Goal: Task Accomplishment & Management: Manage account settings

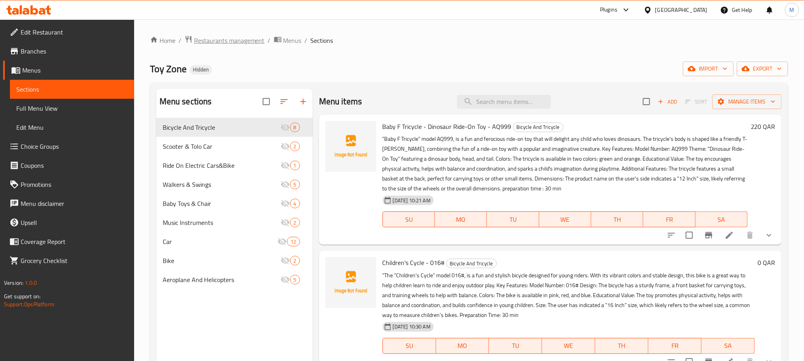
click at [242, 45] on span "Restaurants management" at bounding box center [229, 41] width 71 height 10
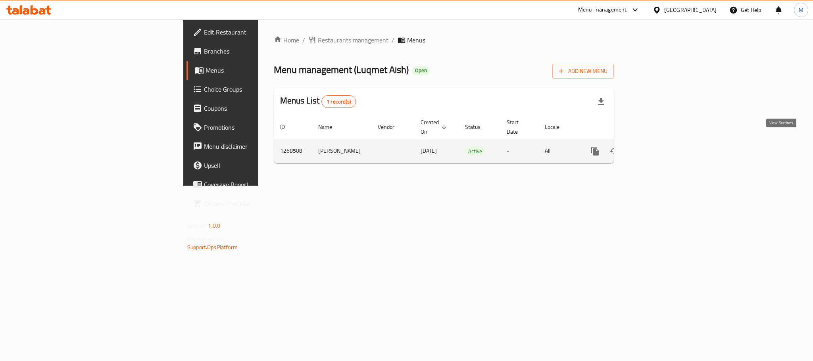
click at [657, 146] on icon "enhanced table" at bounding box center [653, 151] width 10 height 10
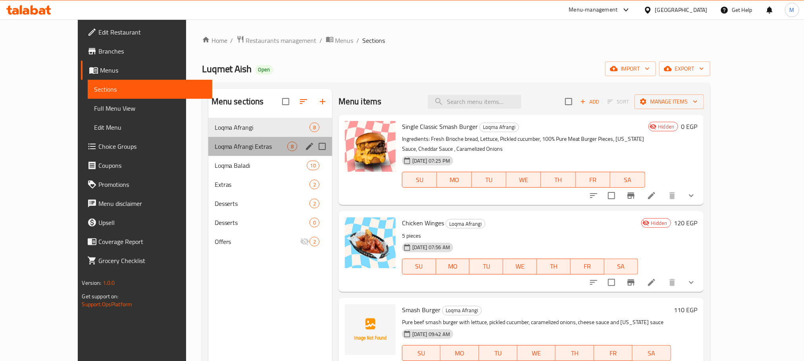
click at [208, 140] on div "Loqma Afrangi Extras 8" at bounding box center [270, 146] width 124 height 19
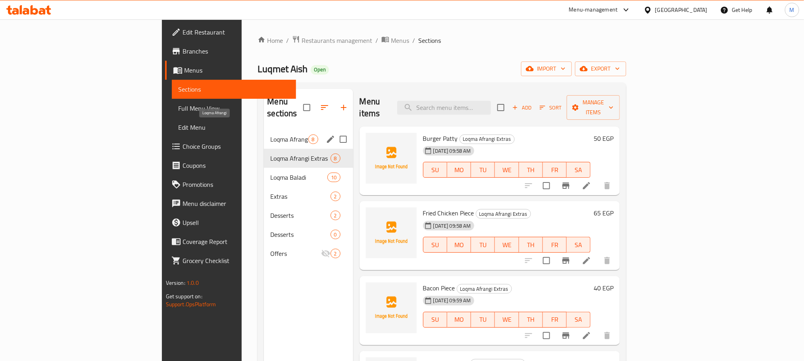
click at [270, 135] on span "Loqma Afrangi" at bounding box center [289, 140] width 38 height 10
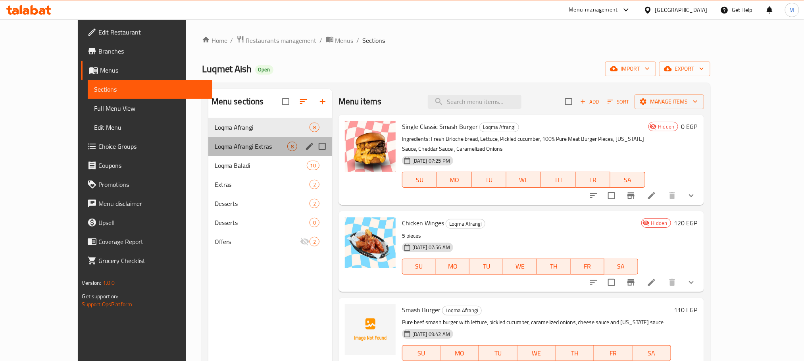
click at [217, 153] on div "Loqma Afrangi Extras 8" at bounding box center [270, 146] width 124 height 19
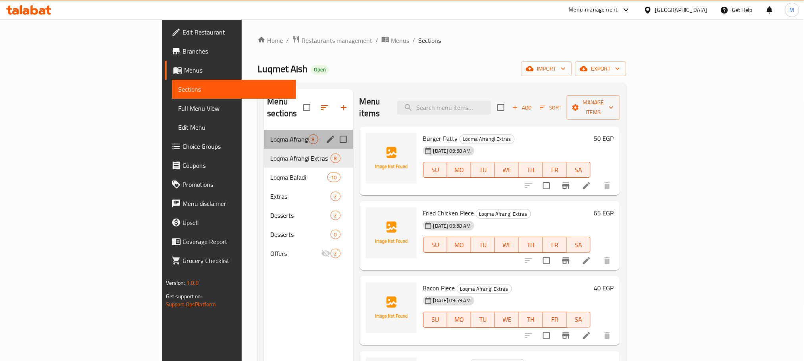
click at [264, 135] on div "Loqma Afrangi 8" at bounding box center [308, 139] width 89 height 19
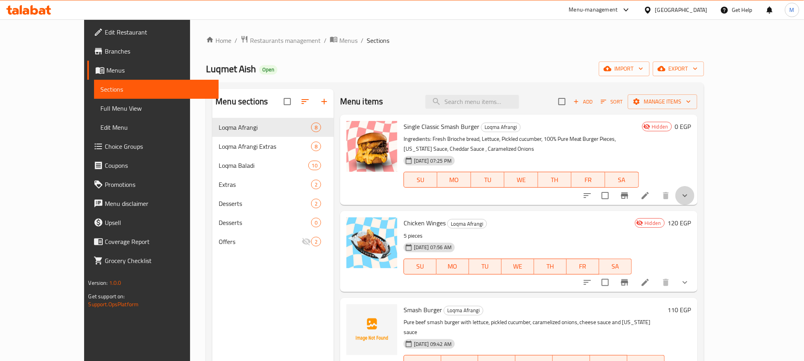
click at [695, 186] on button "show more" at bounding box center [685, 195] width 19 height 19
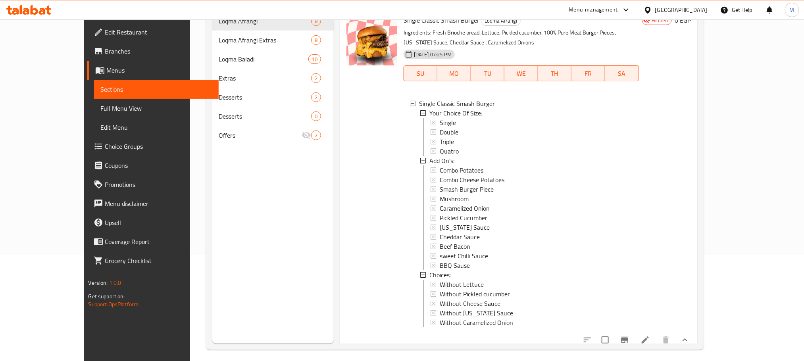
scroll to position [111, 0]
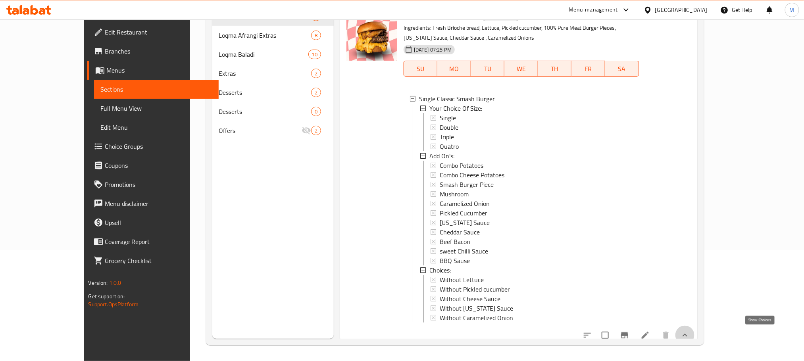
click at [690, 331] on icon "show more" at bounding box center [685, 336] width 10 height 10
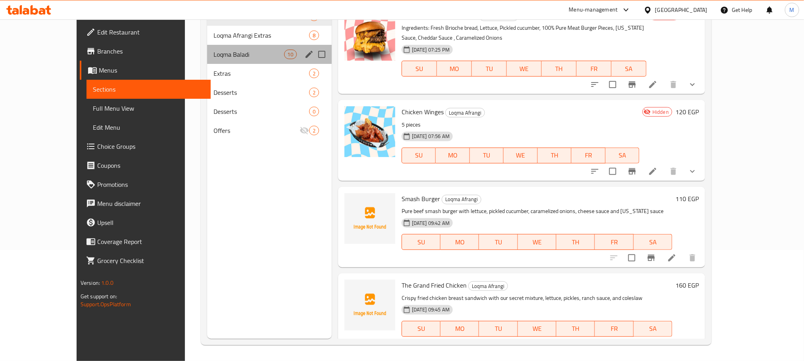
click at [238, 60] on div "Loqma Baladi 10" at bounding box center [269, 54] width 125 height 19
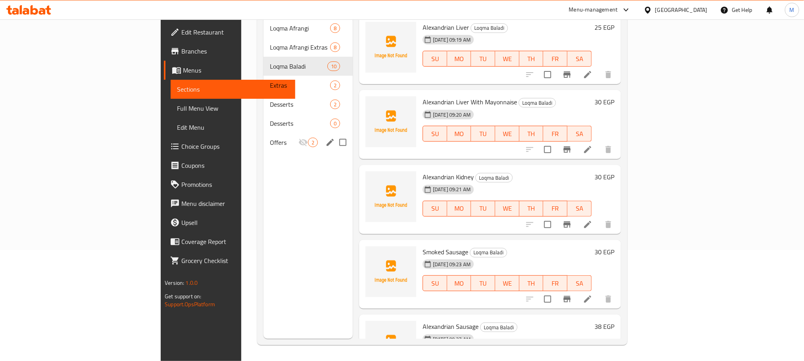
drag, startPoint x: 160, startPoint y: 123, endPoint x: 216, endPoint y: 112, distance: 56.9
click at [257, 113] on div "Menu sections Loqma Afrangi 8 Loqma Afrangi Extras 8 Loqma Baladi 10 Extras 2 D…" at bounding box center [442, 158] width 370 height 374
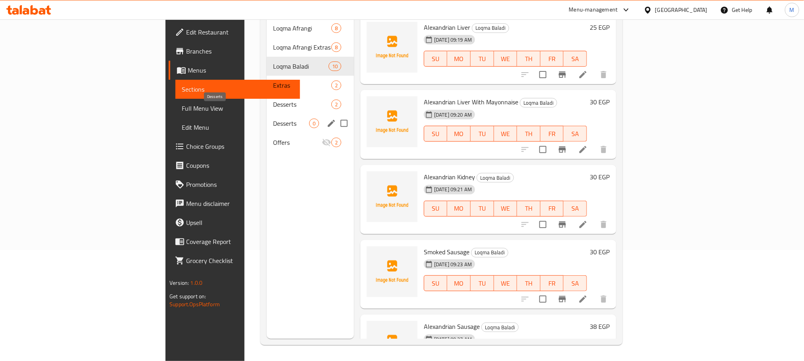
click at [273, 119] on span "Desserts" at bounding box center [291, 124] width 36 height 10
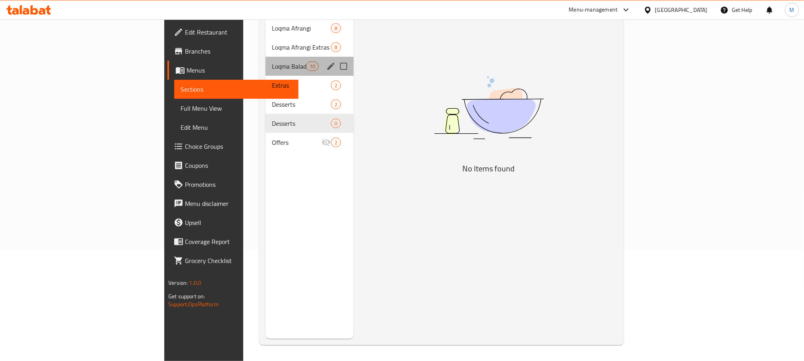
click at [266, 57] on div "Loqma Baladi 10" at bounding box center [310, 66] width 88 height 19
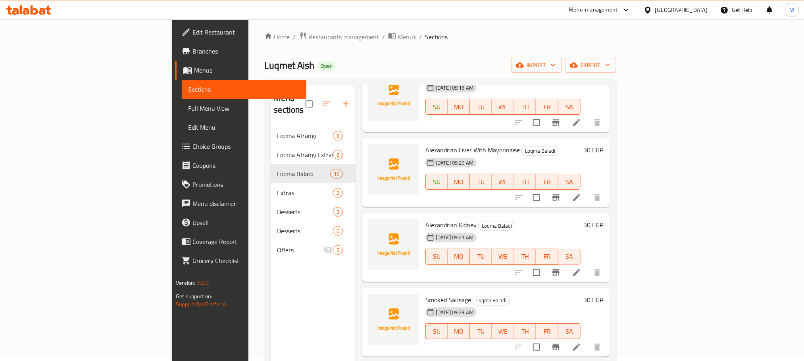
drag, startPoint x: 783, startPoint y: 145, endPoint x: 776, endPoint y: 145, distance: 7.1
click at [616, 145] on div "Menu sections Loqma Afrangi 8 Loqma Afrangi Extras 8 Loqma Baladi 10 Extras 2 D…" at bounding box center [440, 266] width 352 height 374
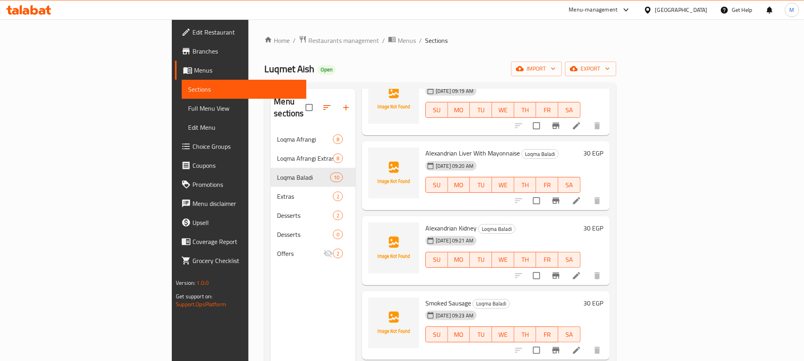
scroll to position [61, 0]
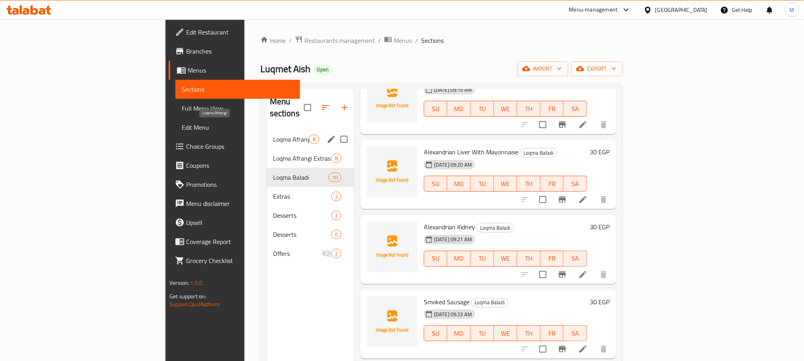
click at [273, 135] on span "Loqma Afrangi" at bounding box center [291, 140] width 36 height 10
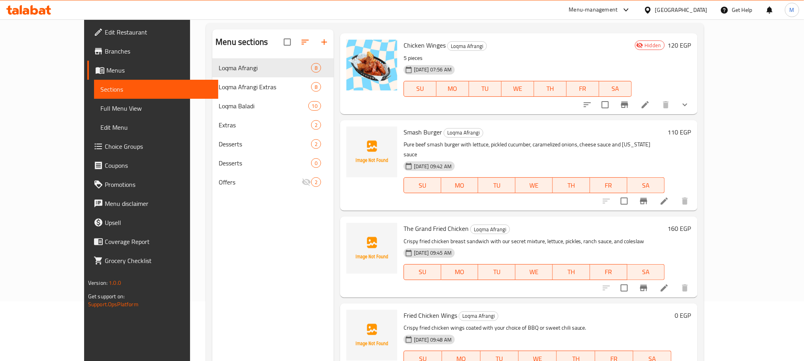
scroll to position [119, 0]
click at [301, 47] on div "Home / Restaurants management / Menus / Sections Luqmet Aish Open import export…" at bounding box center [455, 187] width 498 height 421
click at [315, 52] on button "button" at bounding box center [324, 42] width 19 height 19
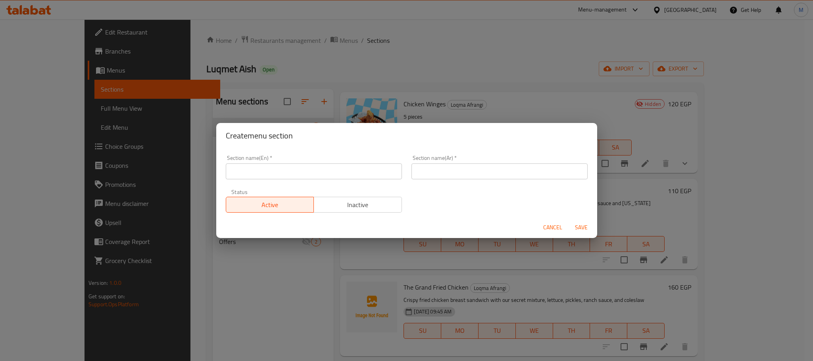
scroll to position [0, 0]
click at [538, 173] on input "text" at bounding box center [500, 173] width 176 height 16
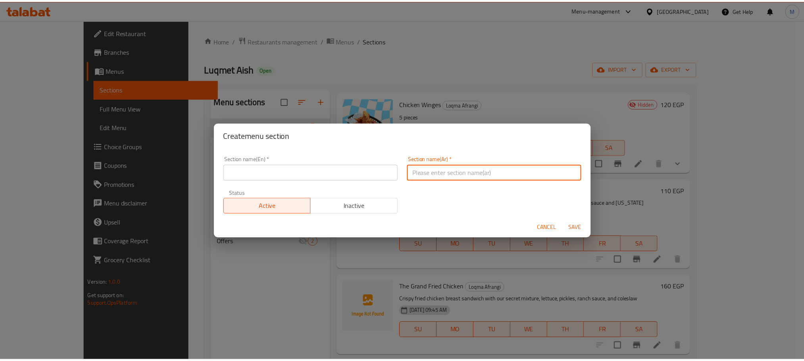
scroll to position [1, 0]
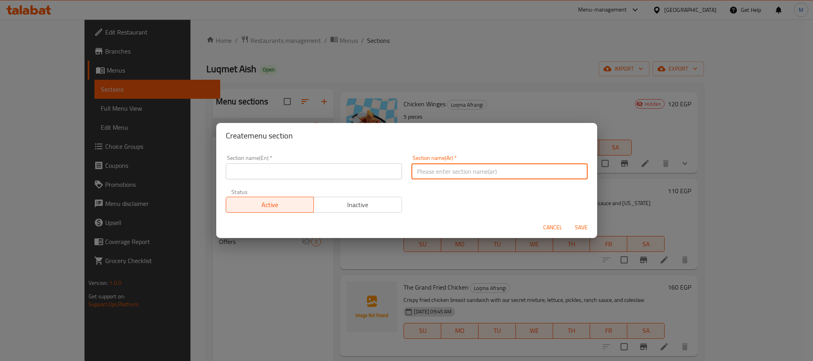
type input "f"
type input "g"
type input "لقمة أقرنجى"
click at [300, 169] on input "text" at bounding box center [314, 172] width 176 height 16
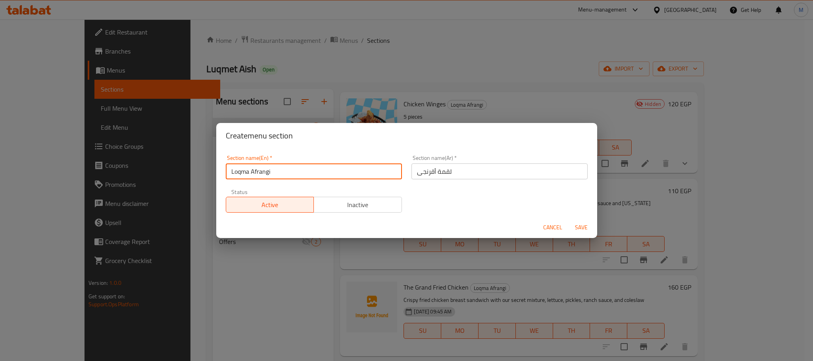
type input "Loqma Afrangi"
click at [575, 227] on span "Save" at bounding box center [581, 228] width 19 height 10
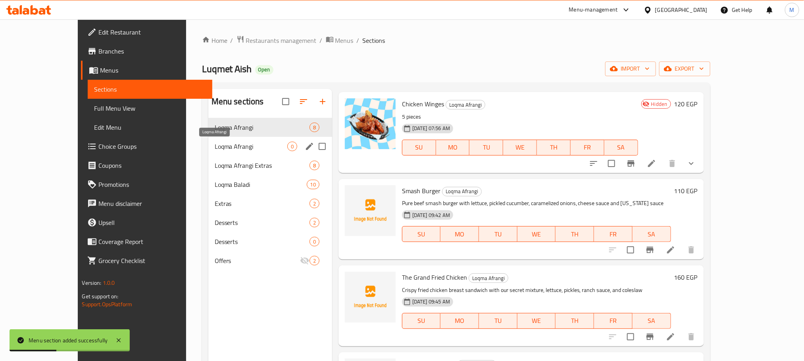
click at [239, 149] on span "Loqma Afrangi" at bounding box center [251, 147] width 73 height 10
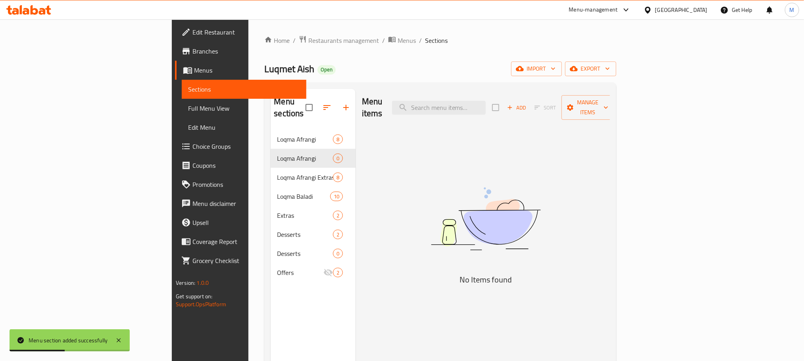
click at [271, 108] on div "Menu sections" at bounding box center [313, 108] width 85 height 38
click at [271, 127] on nav "Loqma Afrangi 8 Loqma Afrangi 0 Loqma Afrangi Extras 8 Loqma Baladi 10 Extras 2…" at bounding box center [313, 206] width 85 height 159
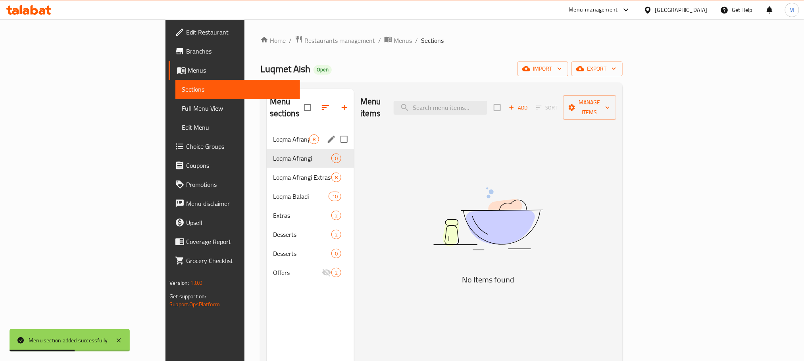
click at [274, 149] on div "Loqma Afrangi 0" at bounding box center [310, 158] width 87 height 19
click at [310, 136] on span "8" at bounding box center [314, 140] width 9 height 8
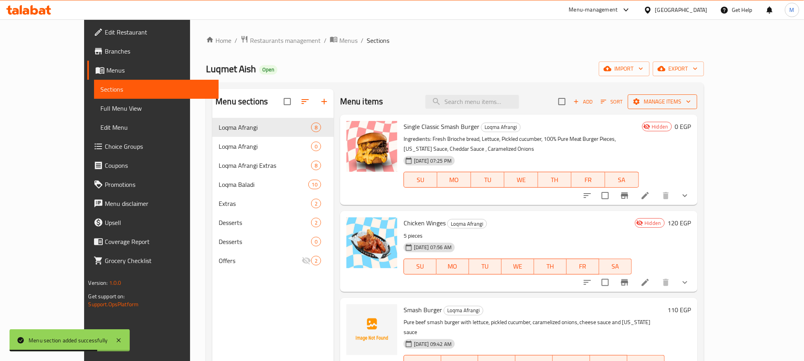
click at [691, 100] on span "Manage items" at bounding box center [662, 102] width 57 height 10
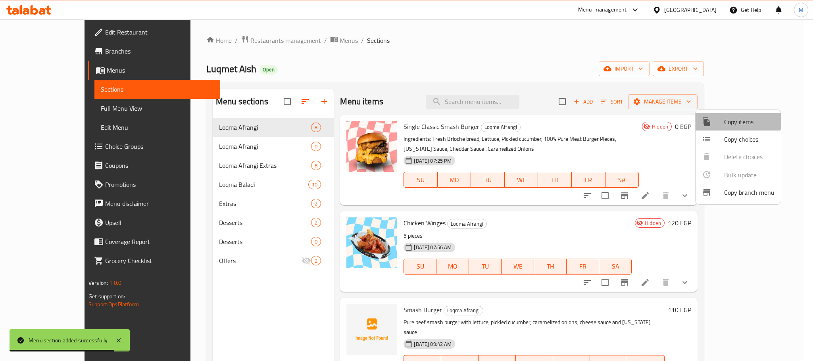
click at [735, 118] on span "Copy items" at bounding box center [750, 122] width 50 height 10
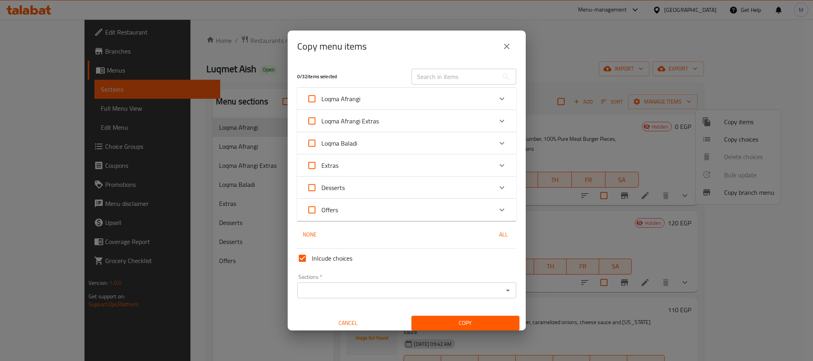
click at [386, 101] on div "Loqma Afrangi" at bounding box center [400, 98] width 186 height 19
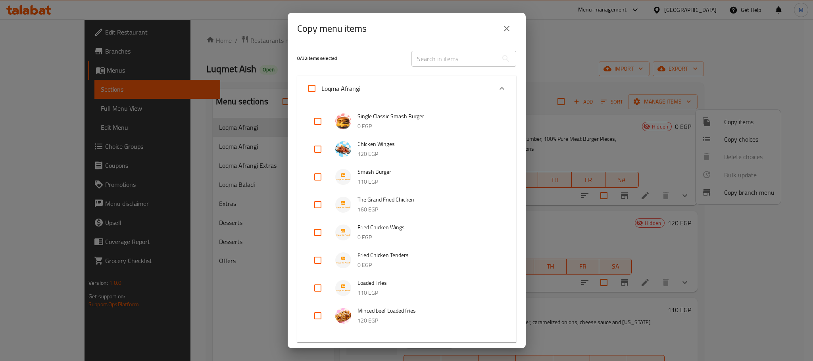
click at [317, 121] on input "checkbox" at bounding box center [317, 121] width 19 height 19
checkbox input "false"
click at [313, 192] on li "The Grand Fried Chicken 160 EGP" at bounding box center [407, 205] width 200 height 28
click at [316, 184] on input "checkbox" at bounding box center [317, 177] width 19 height 19
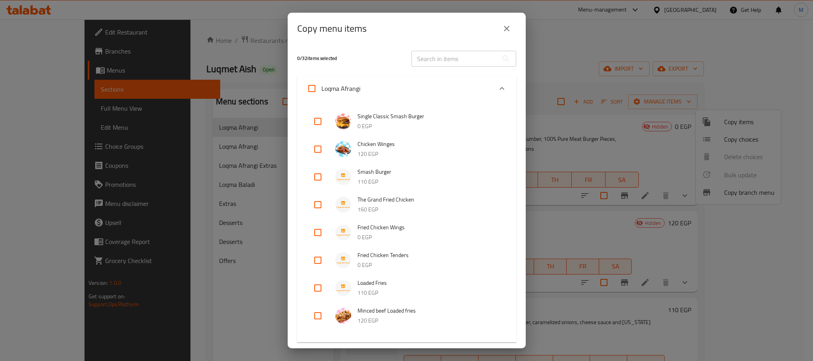
checkbox input "true"
click at [316, 207] on input "checkbox" at bounding box center [317, 204] width 19 height 19
checkbox input "true"
click at [310, 233] on input "checkbox" at bounding box center [317, 232] width 19 height 19
checkbox input "true"
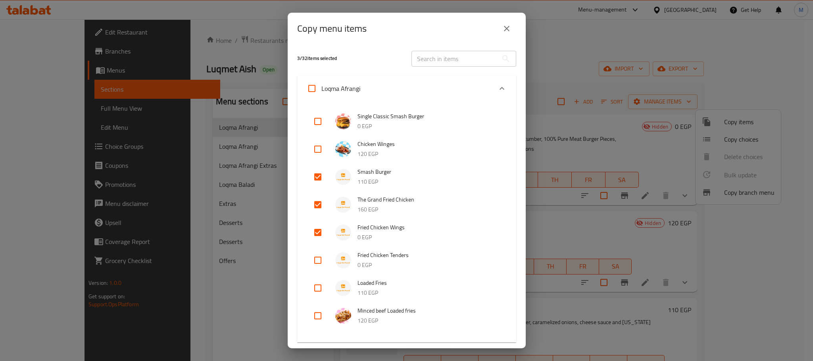
click at [316, 259] on input "checkbox" at bounding box center [317, 260] width 19 height 19
checkbox input "true"
click at [316, 289] on input "checkbox" at bounding box center [317, 288] width 19 height 19
checkbox input "true"
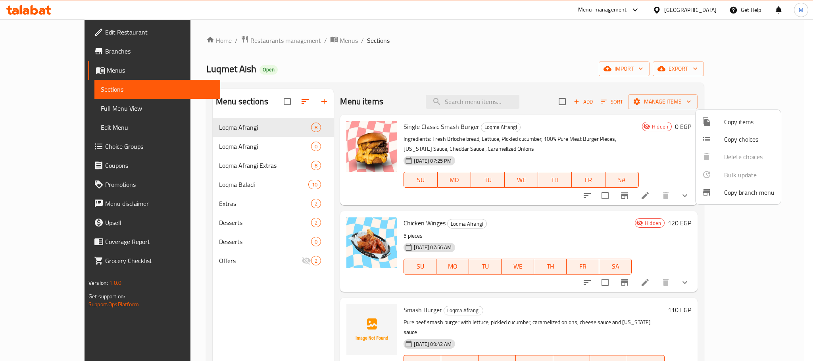
click at [584, 100] on div at bounding box center [406, 180] width 813 height 361
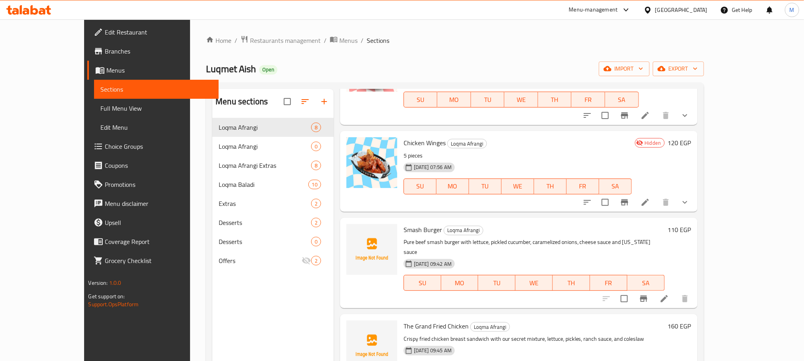
scroll to position [60, 0]
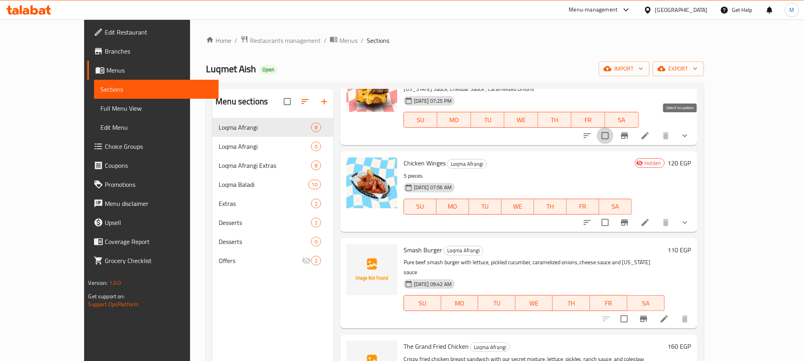
click at [614, 128] on input "checkbox" at bounding box center [605, 135] width 17 height 17
checkbox input "true"
drag, startPoint x: 676, startPoint y: 222, endPoint x: 680, endPoint y: 205, distance: 16.8
click at [676, 221] on div at bounding box center [636, 222] width 117 height 19
click at [614, 214] on input "checkbox" at bounding box center [605, 222] width 17 height 17
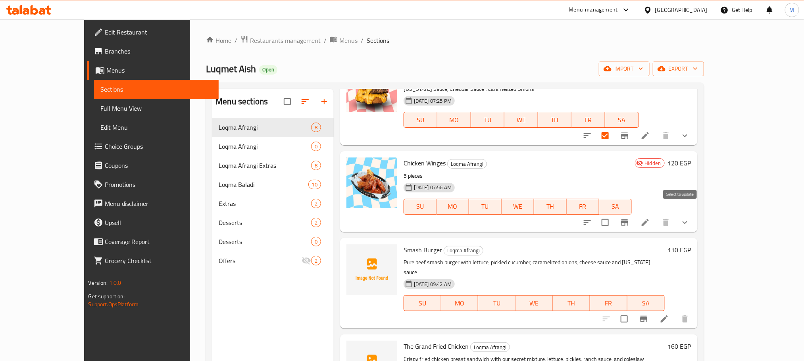
checkbox input "true"
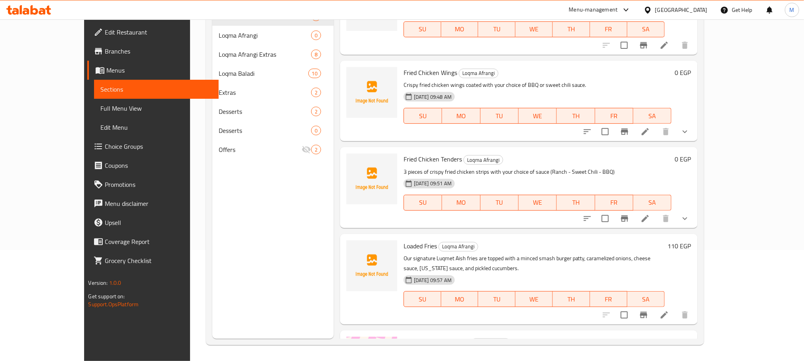
scroll to position [352, 0]
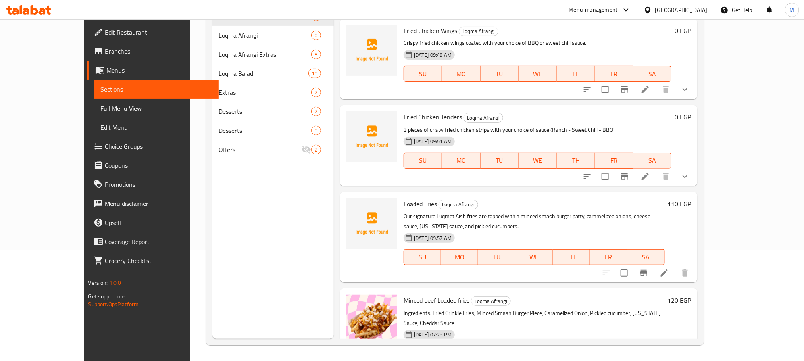
checkbox input "true"
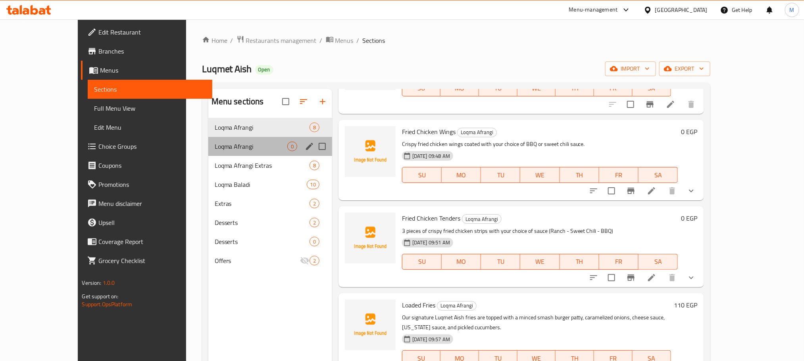
click at [225, 155] on div "Loqma Afrangi 0" at bounding box center [270, 146] width 124 height 19
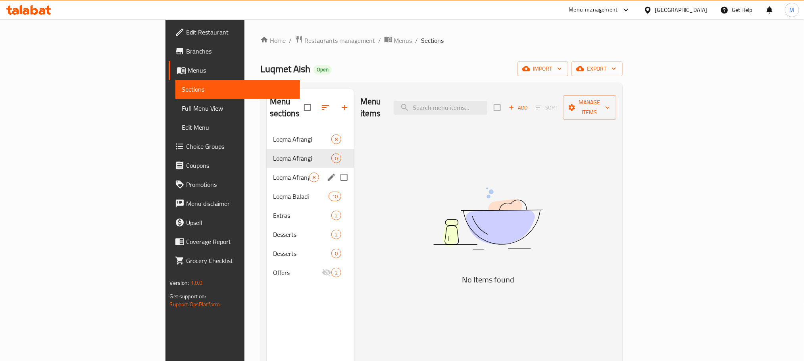
click at [273, 173] on span "Loqma Afrangi Extras" at bounding box center [291, 178] width 36 height 10
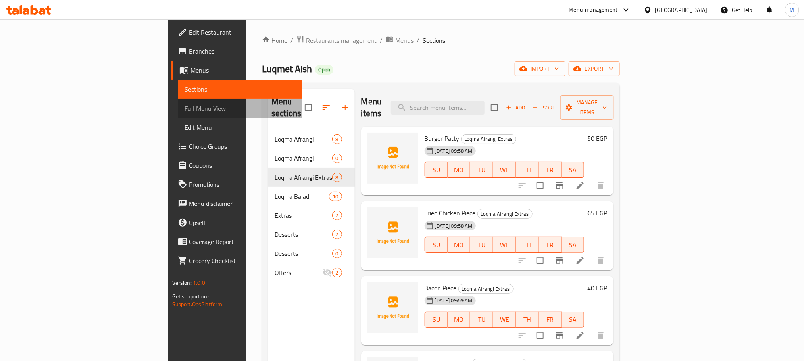
click at [185, 112] on span "Full Menu View" at bounding box center [241, 109] width 112 height 10
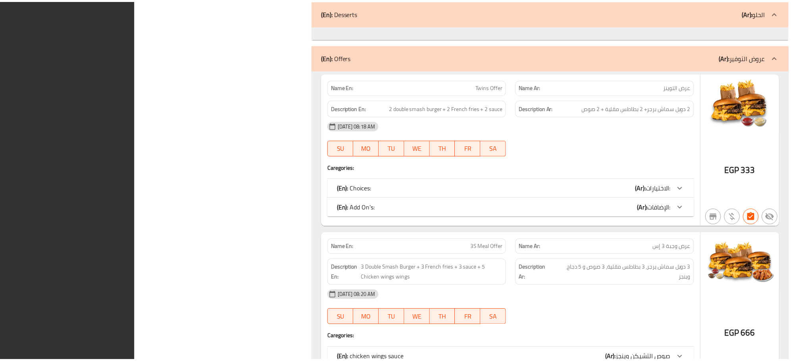
scroll to position [3738, 0]
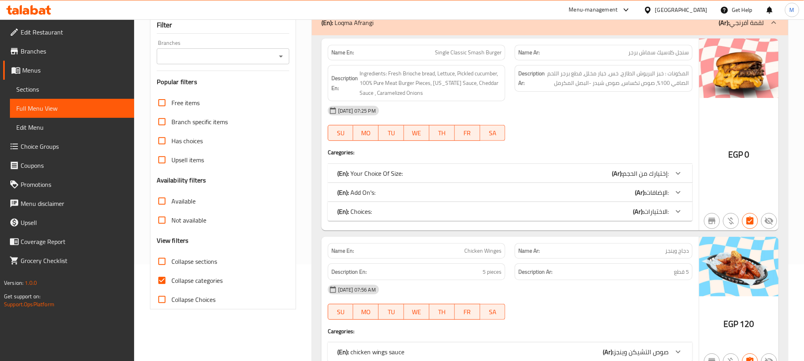
scroll to position [1358, 0]
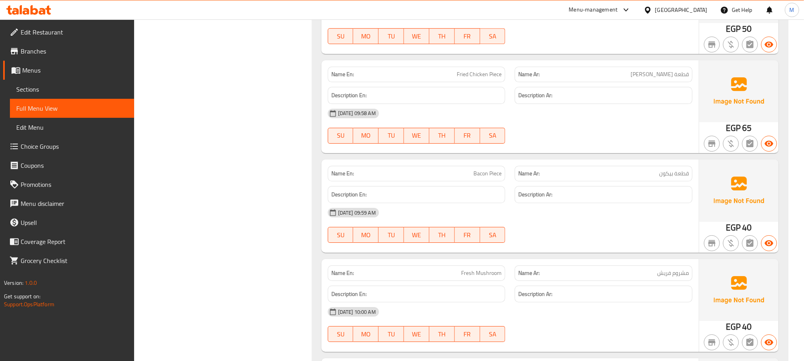
click at [40, 133] on link "Edit Menu" at bounding box center [72, 127] width 124 height 19
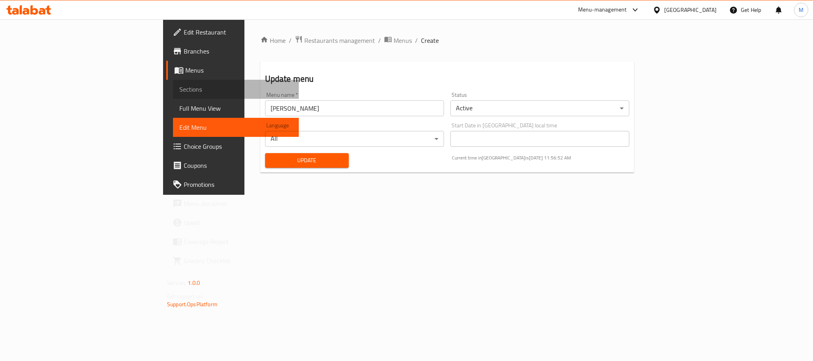
click at [179, 92] on span "Sections" at bounding box center [235, 90] width 113 height 10
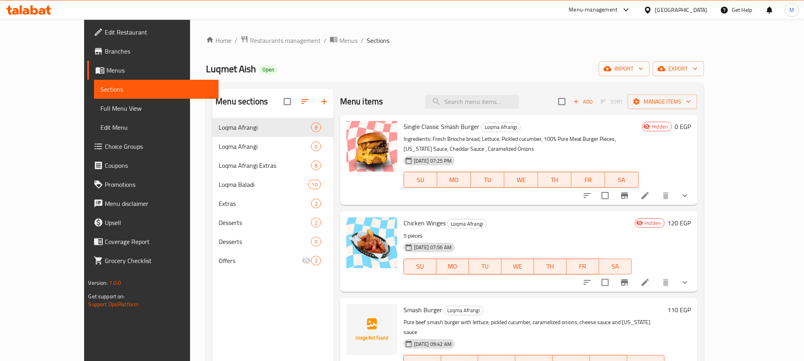
click at [507, 111] on div "Menu items Add Sort Manage items" at bounding box center [519, 102] width 358 height 26
click at [506, 110] on div "Menu items Add Sort Manage items" at bounding box center [519, 102] width 358 height 26
click at [504, 108] on input "search" at bounding box center [473, 102] width 94 height 14
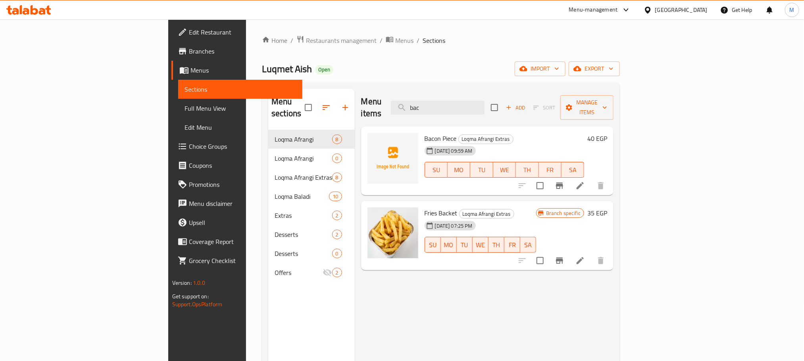
type input "bac"
click at [549, 179] on input "checkbox" at bounding box center [540, 185] width 17 height 17
click at [607, 98] on span "Manage items" at bounding box center [587, 108] width 40 height 20
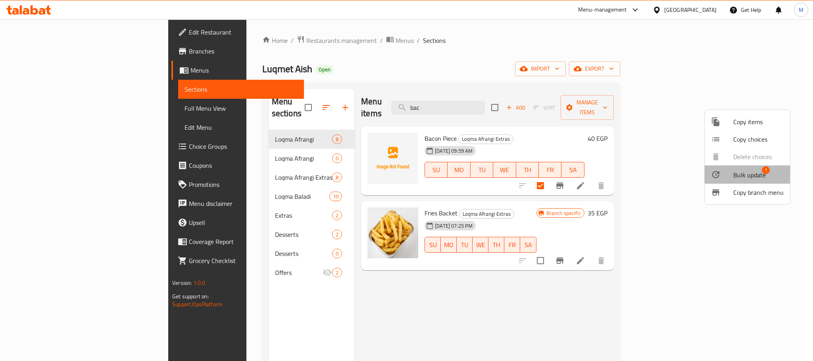
click at [761, 167] on li "Bulk update 1" at bounding box center [747, 175] width 85 height 18
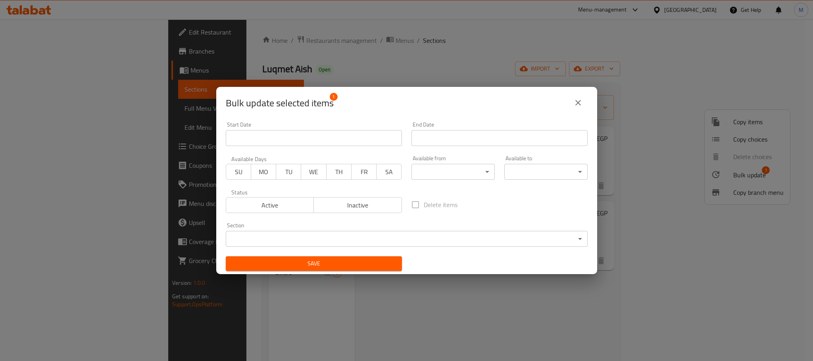
drag, startPoint x: 358, startPoint y: 202, endPoint x: 360, endPoint y: 210, distance: 8.6
click at [358, 202] on span "Inactive" at bounding box center [358, 206] width 82 height 12
click at [364, 265] on span "Save" at bounding box center [314, 264] width 164 height 10
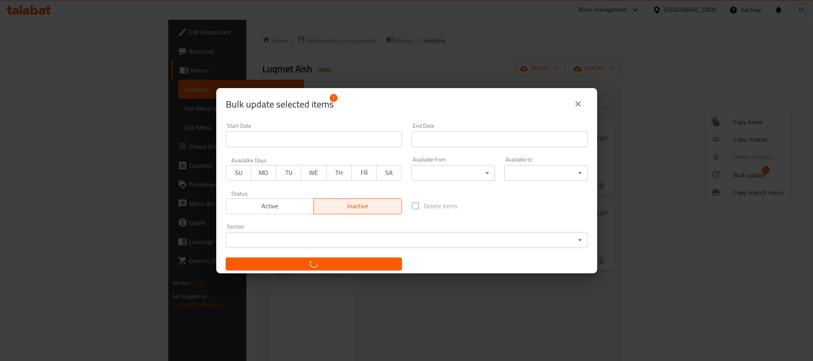
checkbox input "false"
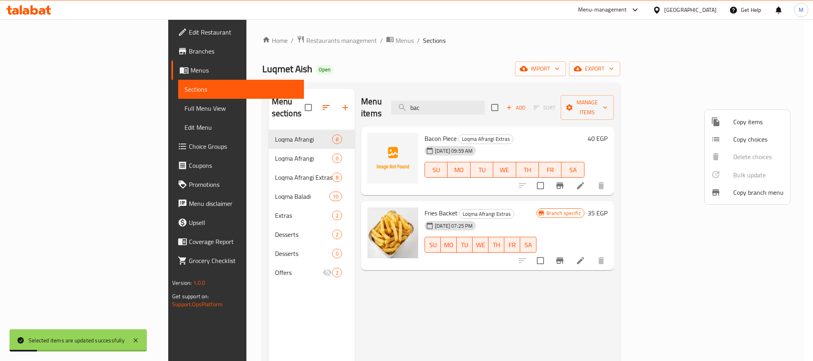
click at [68, 108] on div at bounding box center [406, 180] width 813 height 361
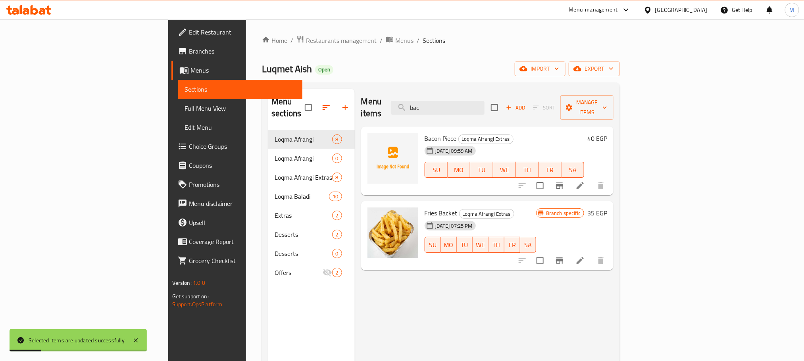
click at [185, 108] on span "Full Menu View" at bounding box center [241, 109] width 112 height 10
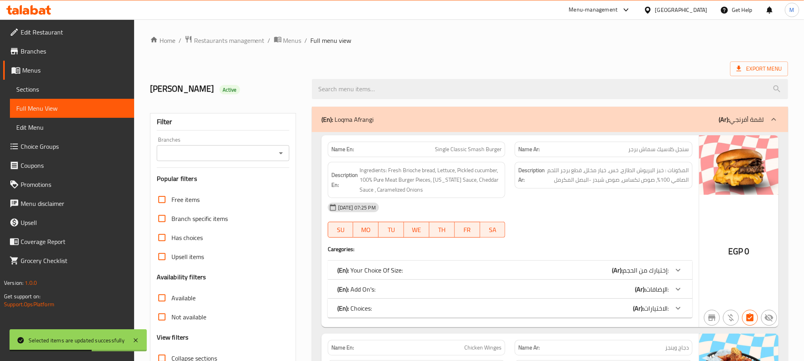
click at [362, 71] on div "Yasmine Active" at bounding box center [469, 88] width 648 height 35
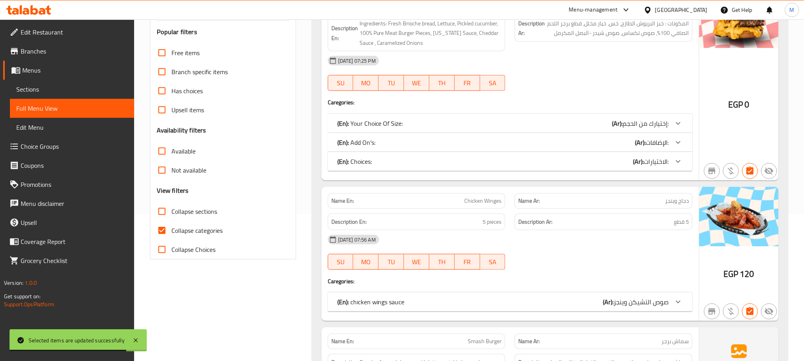
scroll to position [191, 0]
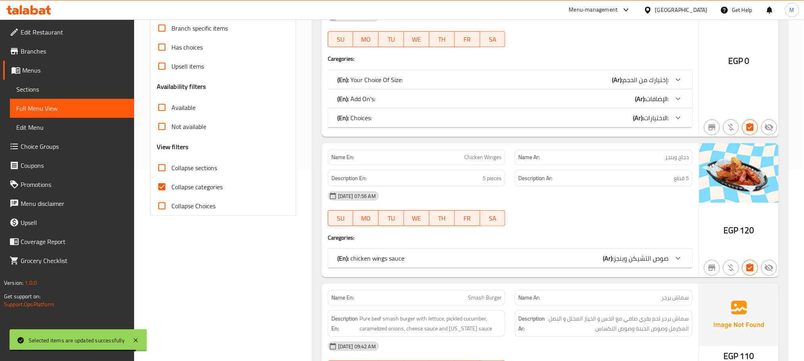
click at [167, 189] on input "Collapse categories" at bounding box center [161, 186] width 19 height 19
checkbox input "false"
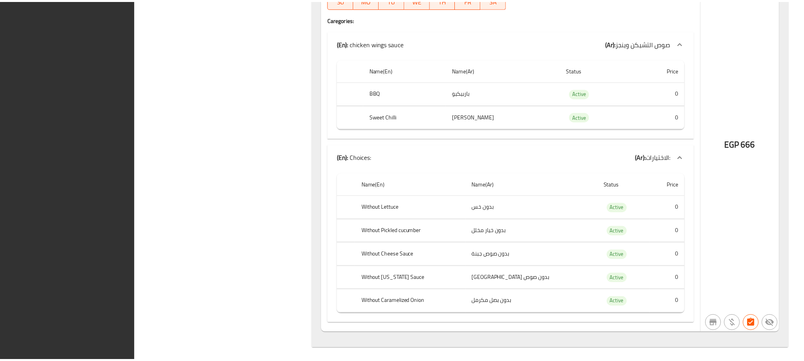
scroll to position [5373, 0]
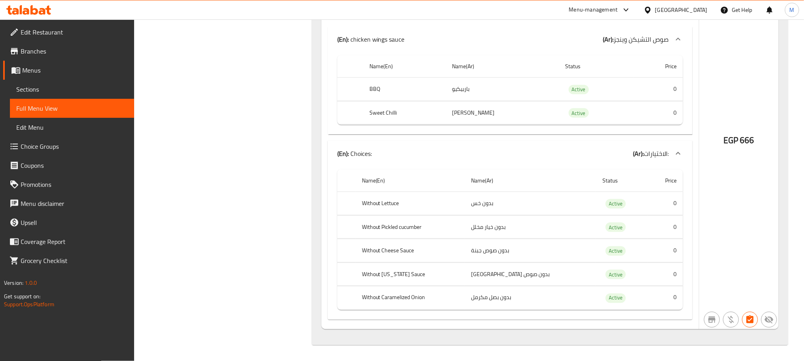
click at [696, 8] on div "[GEOGRAPHIC_DATA]" at bounding box center [681, 10] width 52 height 9
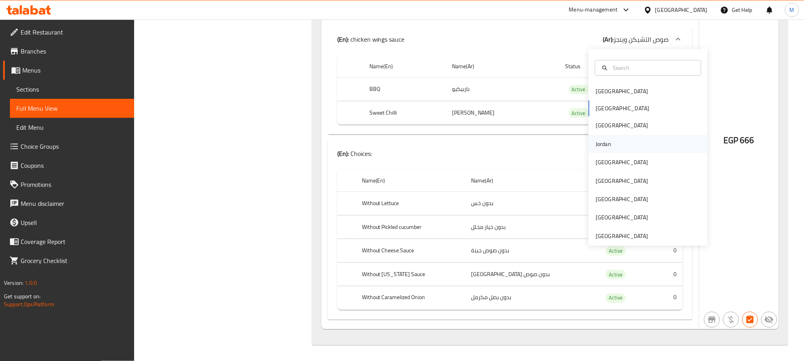
click at [611, 135] on div "Jordan" at bounding box center [648, 144] width 119 height 18
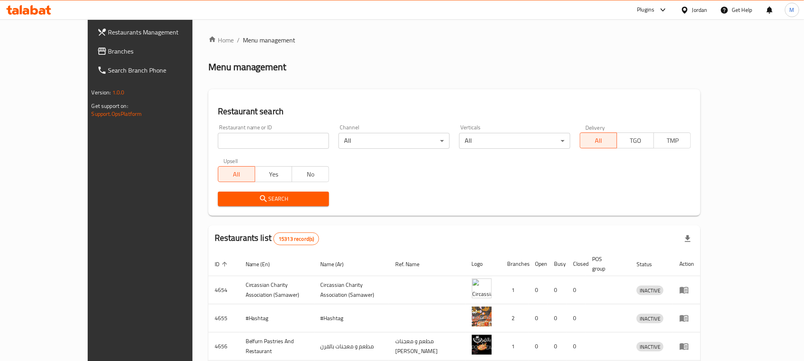
click at [108, 52] on span "Branches" at bounding box center [161, 51] width 107 height 10
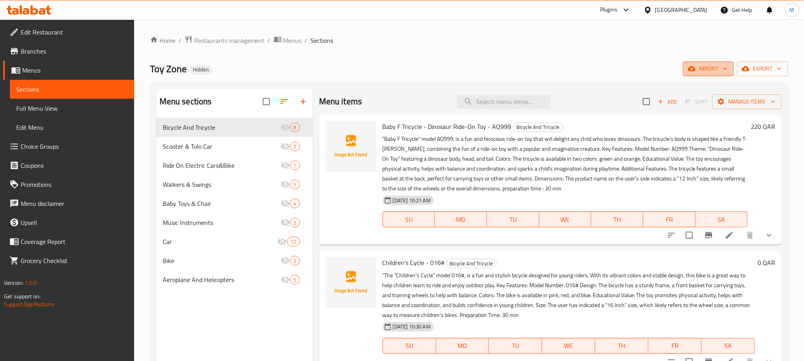
click at [704, 66] on span "import" at bounding box center [709, 69] width 38 height 10
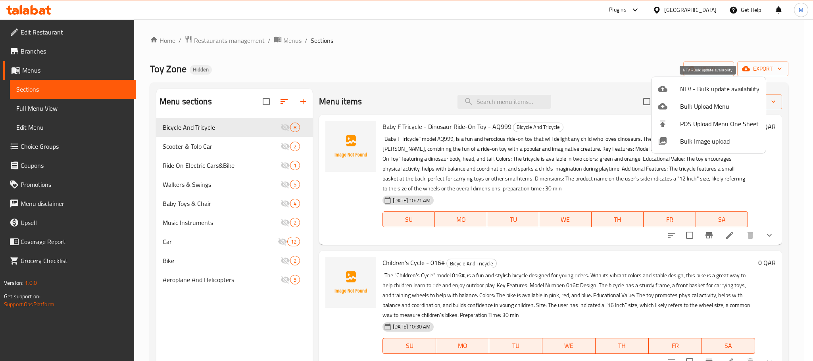
click at [698, 91] on span "NFV - Bulk update availability" at bounding box center [719, 89] width 79 height 10
click at [704, 108] on span "Bulk Upload Menu" at bounding box center [719, 107] width 79 height 10
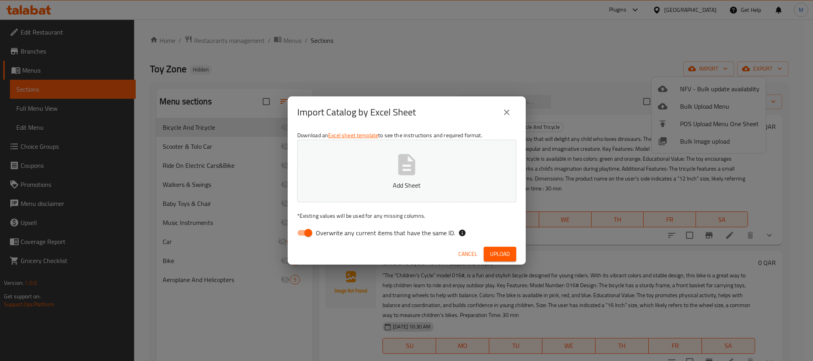
click at [360, 168] on button "Add Sheet" at bounding box center [406, 171] width 219 height 63
drag, startPoint x: 519, startPoint y: 258, endPoint x: 511, endPoint y: 256, distance: 8.5
click at [511, 256] on div "Cancel Upload" at bounding box center [407, 254] width 238 height 21
click at [511, 256] on button "Upload" at bounding box center [500, 254] width 33 height 15
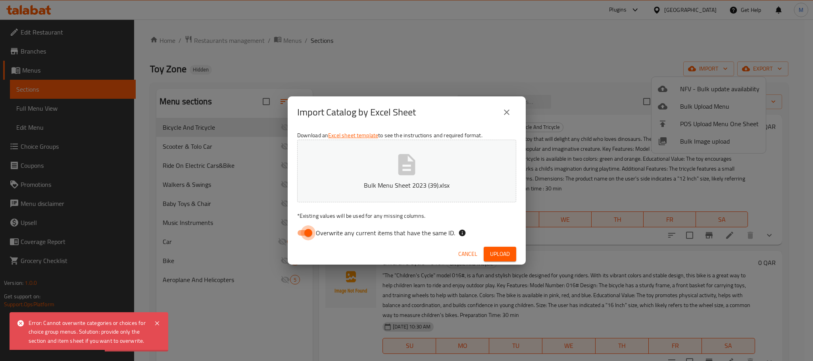
click at [305, 230] on input "Overwrite any current items that have the same ID." at bounding box center [308, 232] width 45 height 15
checkbox input "false"
drag, startPoint x: 493, startPoint y: 245, endPoint x: 503, endPoint y: 248, distance: 9.4
click at [494, 245] on div "Cancel Upload" at bounding box center [407, 254] width 238 height 21
click at [503, 248] on button "Upload" at bounding box center [500, 254] width 33 height 15
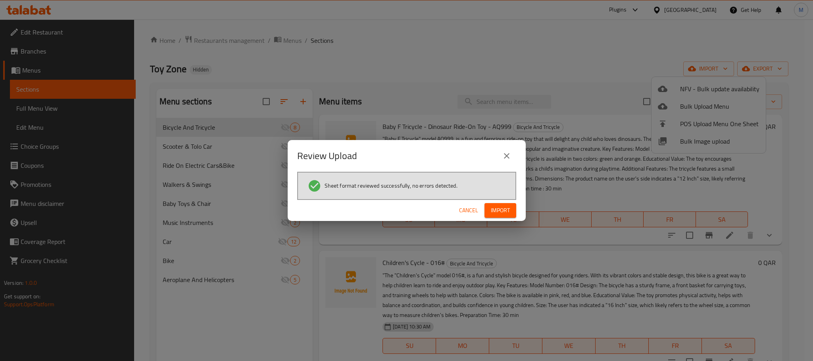
click at [501, 212] on span "Import" at bounding box center [500, 211] width 19 height 10
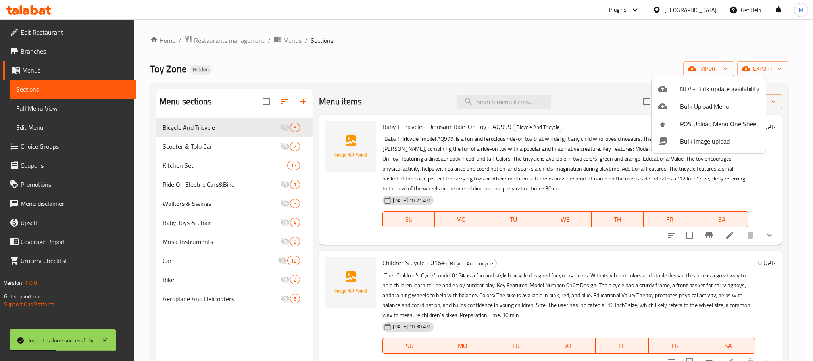
click at [56, 105] on div at bounding box center [406, 180] width 813 height 361
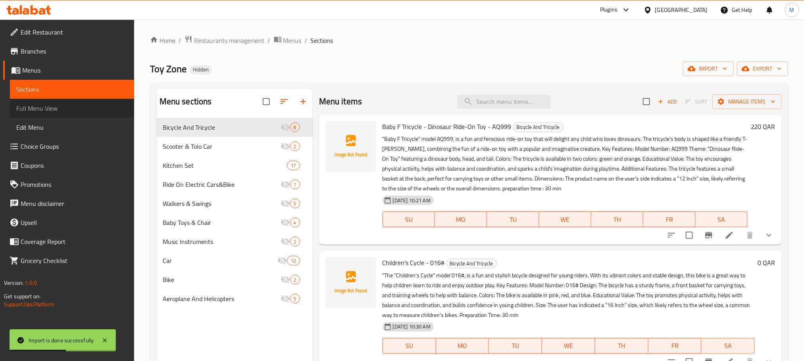
drag, startPoint x: 58, startPoint y: 105, endPoint x: 91, endPoint y: 108, distance: 33.1
click at [60, 105] on span "Full Menu View" at bounding box center [72, 109] width 112 height 10
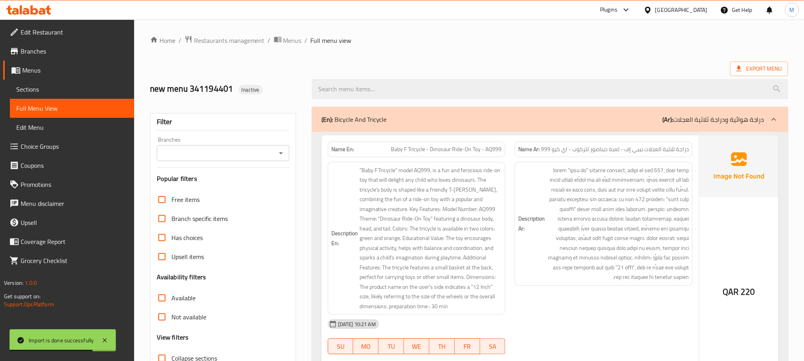
click at [88, 88] on span "Sections" at bounding box center [72, 90] width 112 height 10
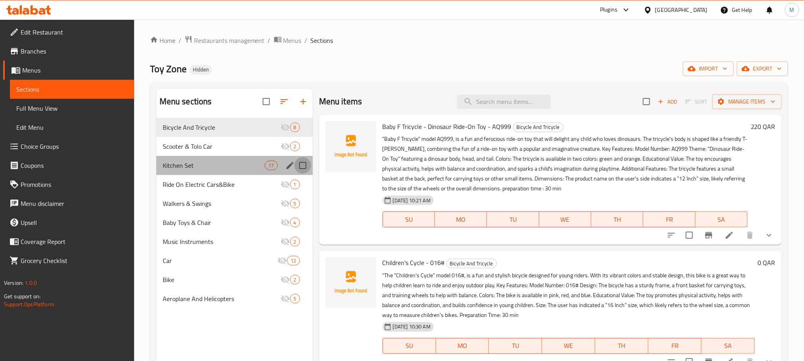
click at [301, 167] on input "Menu sections" at bounding box center [303, 165] width 17 height 17
checkbox input "true"
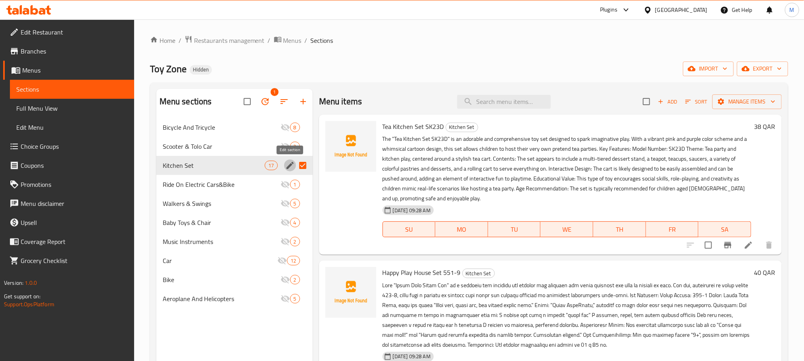
click at [284, 167] on button "edit" at bounding box center [290, 166] width 12 height 12
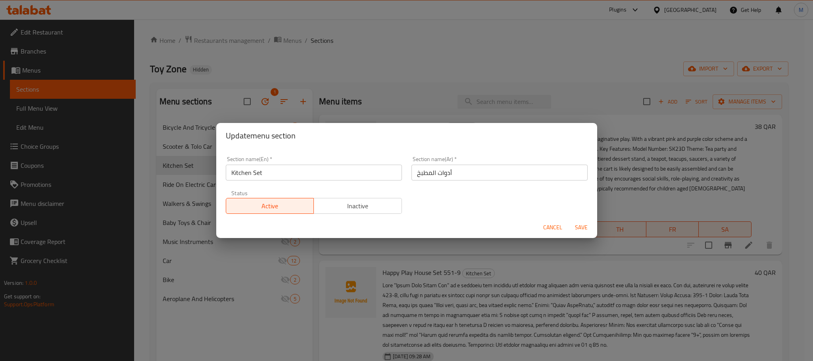
drag, startPoint x: 386, startPoint y: 199, endPoint x: 384, endPoint y: 208, distance: 8.6
click at [385, 199] on button "Inactive" at bounding box center [358, 206] width 89 height 16
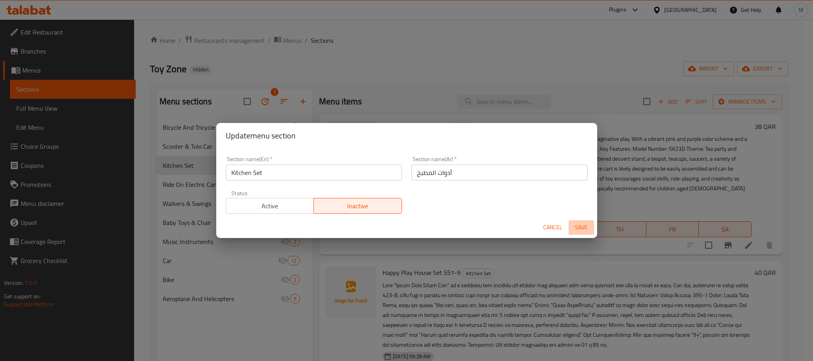
click at [582, 229] on span "Save" at bounding box center [581, 228] width 19 height 10
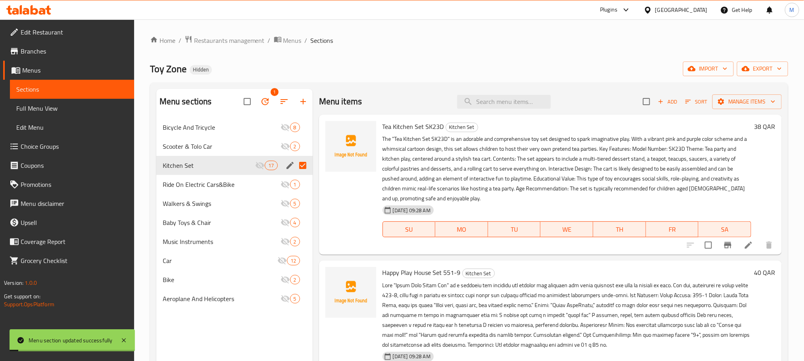
click at [69, 106] on span "Full Menu View" at bounding box center [72, 109] width 112 height 10
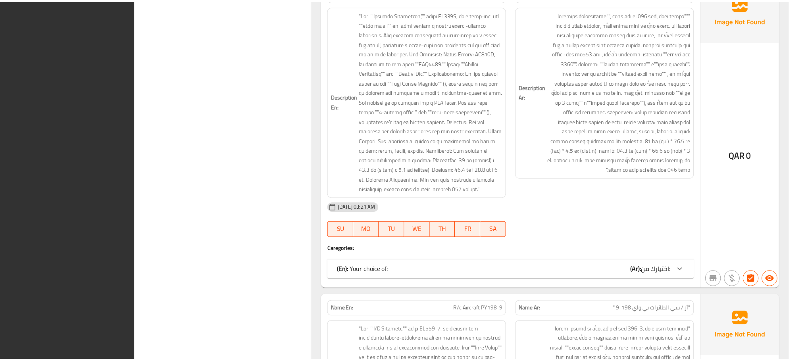
scroll to position [16286, 0]
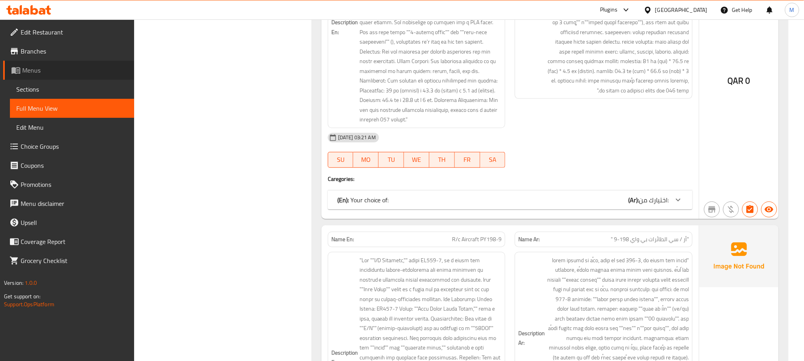
click at [66, 74] on span "Menus" at bounding box center [75, 71] width 106 height 10
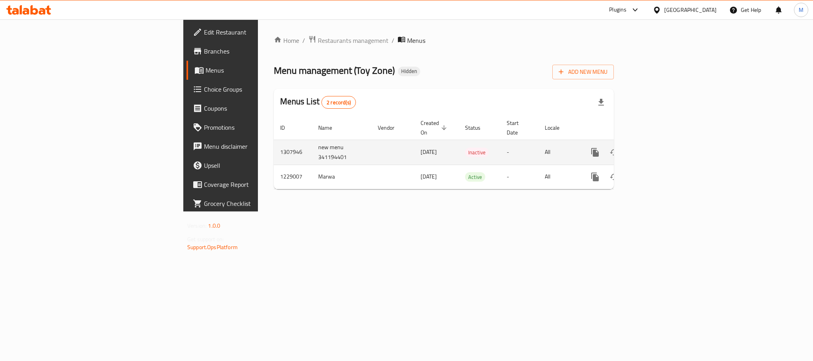
click at [274, 141] on td "1307946" at bounding box center [293, 152] width 38 height 25
copy td "1307946"
click at [274, 141] on td "1307946" at bounding box center [293, 152] width 38 height 25
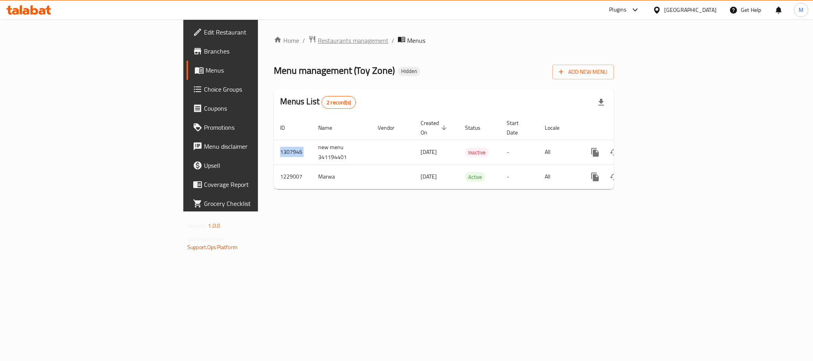
click at [318, 37] on span "Restaurants management" at bounding box center [353, 41] width 71 height 10
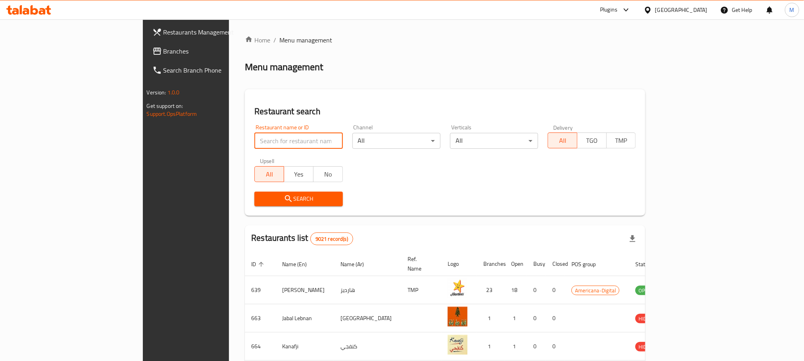
click at [254, 142] on input "search" at bounding box center [298, 141] width 88 height 16
paste input "KAMIKAZI"
type input "KAMIKAZI"
click button "Search" at bounding box center [298, 199] width 88 height 15
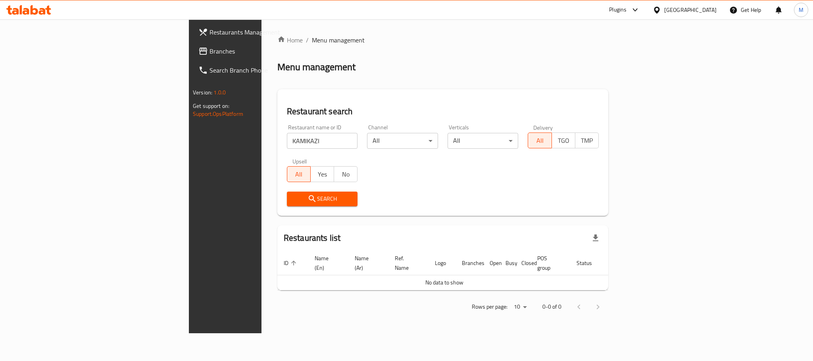
click at [709, 17] on div "[GEOGRAPHIC_DATA]" at bounding box center [685, 9] width 77 height 19
click at [705, 12] on div "[GEOGRAPHIC_DATA]" at bounding box center [691, 10] width 52 height 9
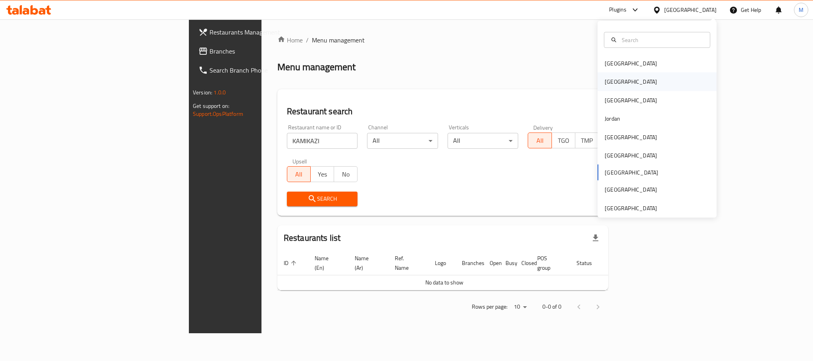
click at [635, 75] on div "[GEOGRAPHIC_DATA]" at bounding box center [657, 82] width 119 height 18
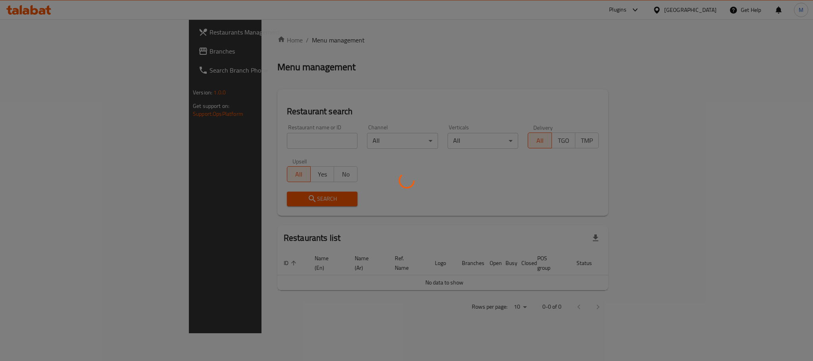
click at [256, 147] on div at bounding box center [406, 180] width 813 height 361
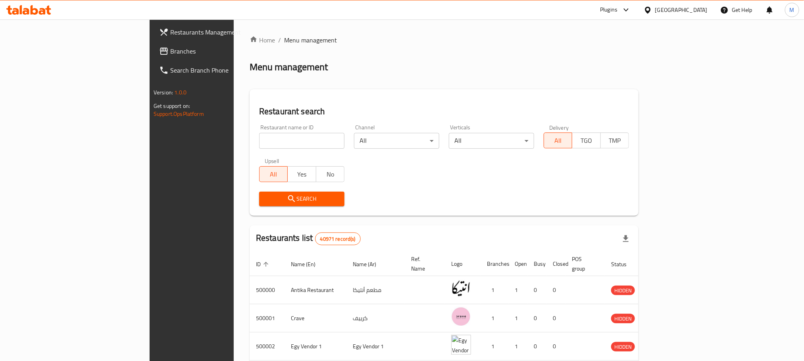
click at [259, 139] on input "search" at bounding box center [301, 141] width 85 height 16
paste input "KAMIKAZI"
type input "KAMIKAZI"
click button "Search" at bounding box center [301, 199] width 85 height 15
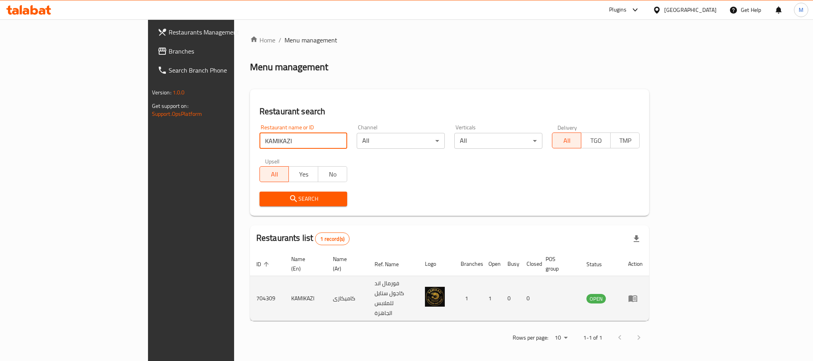
click at [649, 283] on td "enhanced table" at bounding box center [635, 298] width 27 height 45
click at [638, 296] on icon "enhanced table" at bounding box center [633, 299] width 9 height 7
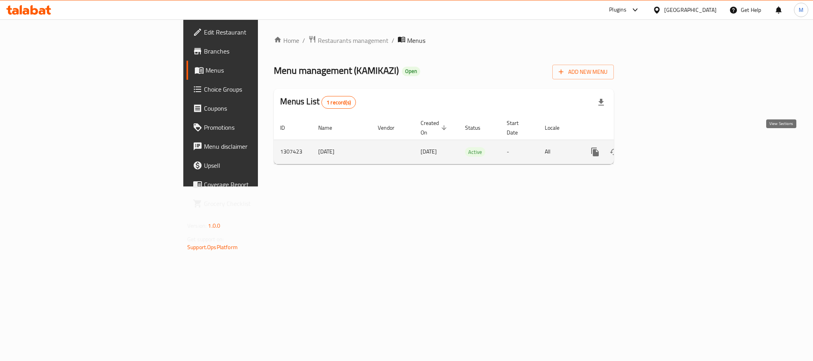
click at [662, 148] on link "enhanced table" at bounding box center [652, 152] width 19 height 19
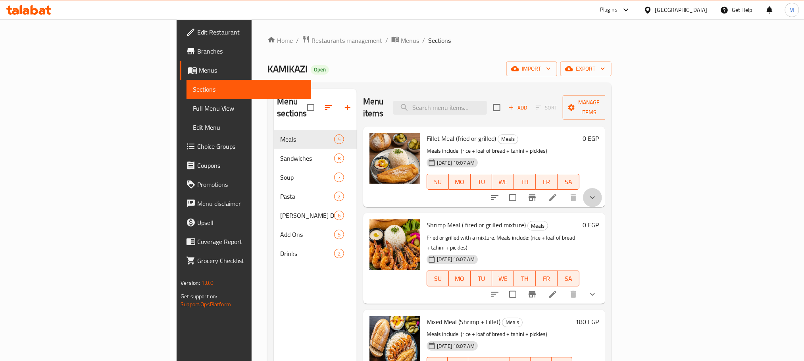
click at [602, 189] on button "show more" at bounding box center [592, 197] width 19 height 19
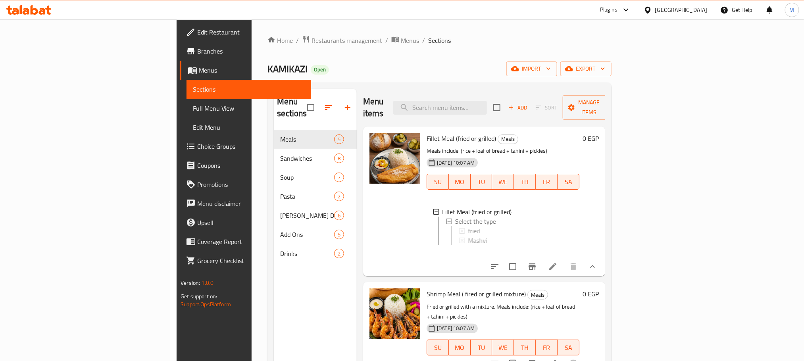
click at [599, 190] on div "0 EGP" at bounding box center [589, 201] width 19 height 137
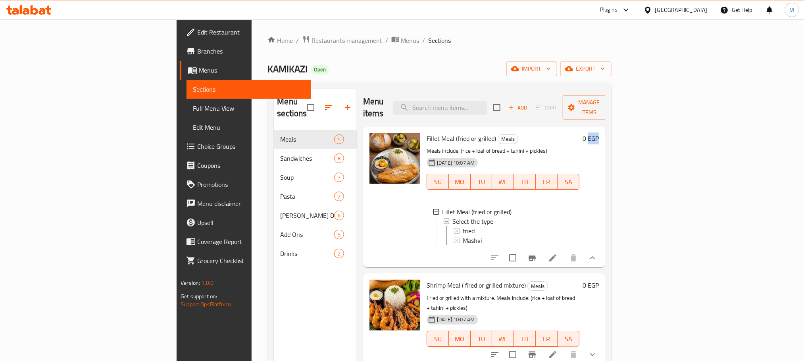
click at [599, 190] on div "0 EGP" at bounding box center [589, 197] width 19 height 128
click at [463, 226] on div "fried" at bounding box center [518, 231] width 110 height 10
click at [558, 260] on icon at bounding box center [553, 258] width 10 height 10
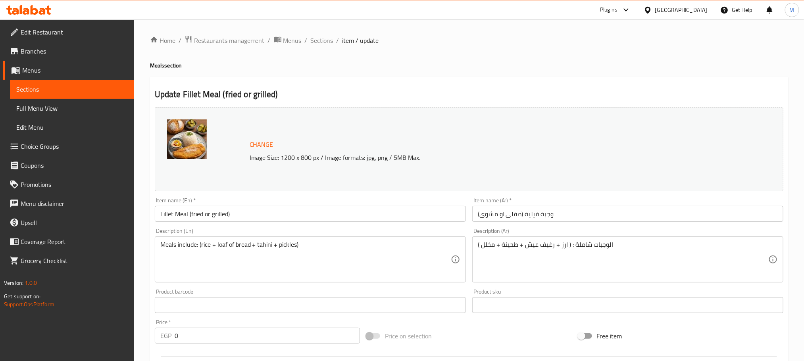
click at [316, 34] on div "Home / Restaurants management / Menus / Sections / item / update Meals section …" at bounding box center [469, 304] width 670 height 571
click at [322, 43] on span "Sections" at bounding box center [322, 41] width 23 height 10
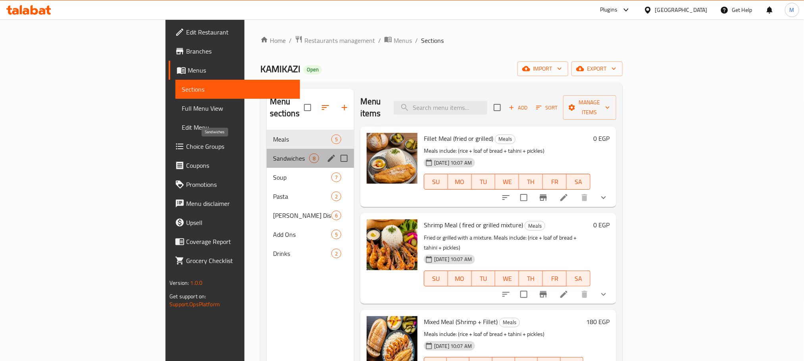
click at [273, 154] on span "Sandwiches" at bounding box center [291, 159] width 36 height 10
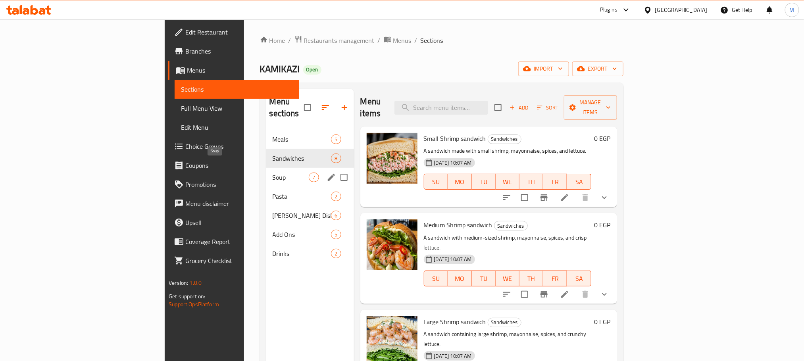
click at [273, 173] on span "Soup" at bounding box center [291, 178] width 37 height 10
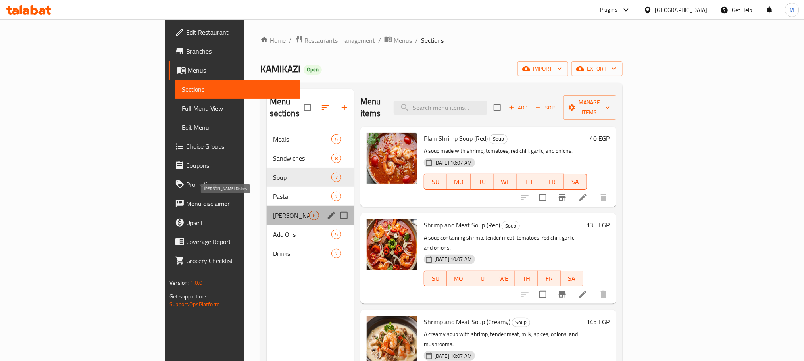
click at [273, 211] on span "Rizzo Dishes" at bounding box center [291, 216] width 36 height 10
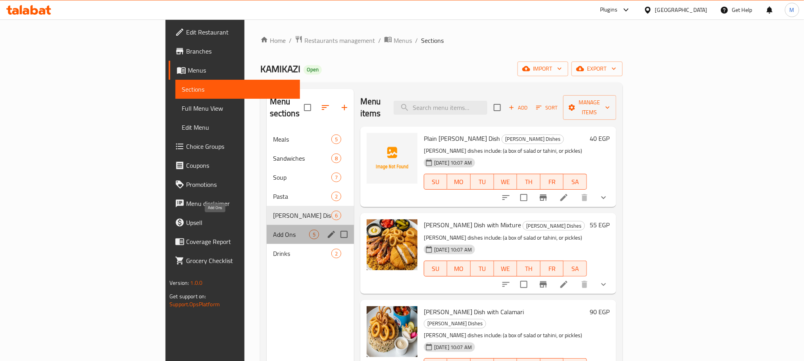
click at [273, 230] on span "Add Ons" at bounding box center [291, 235] width 36 height 10
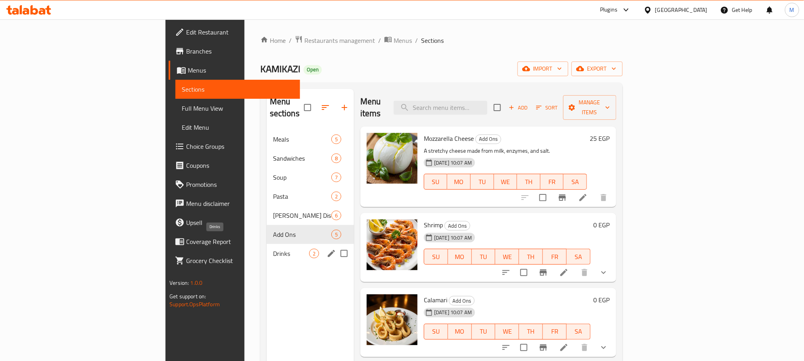
click at [273, 249] on span "Drinks" at bounding box center [291, 254] width 36 height 10
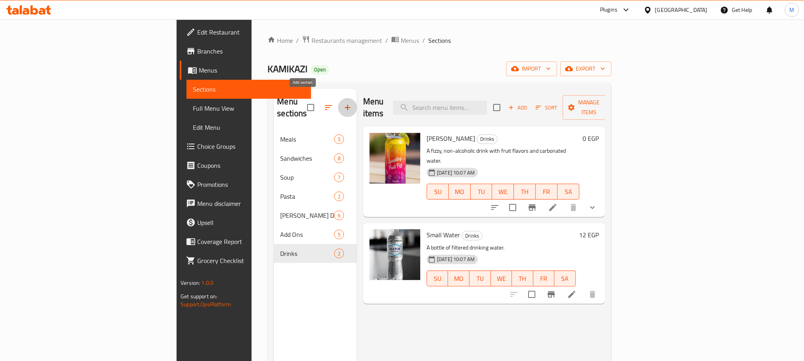
click at [343, 103] on icon "button" at bounding box center [348, 108] width 10 height 10
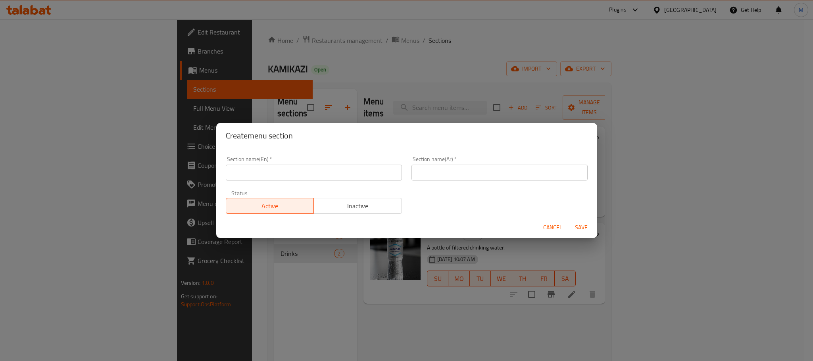
click at [315, 177] on input "text" at bounding box center [314, 173] width 176 height 16
type input "Fish By Kilo"
type input "اسمالك بالكيلو"
click at [581, 224] on span "Save" at bounding box center [581, 228] width 19 height 10
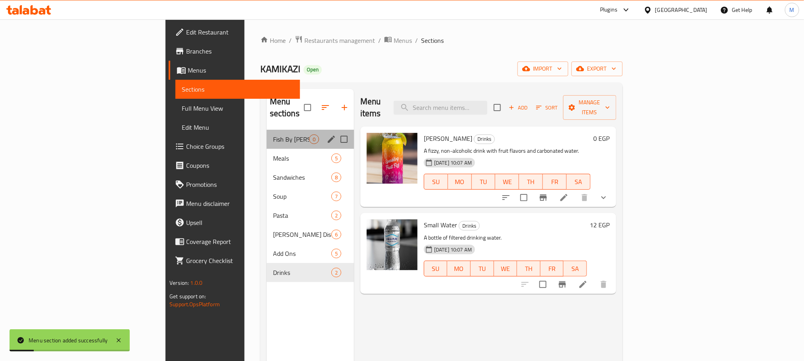
click at [273, 135] on span "Fish By Kilo" at bounding box center [291, 140] width 36 height 10
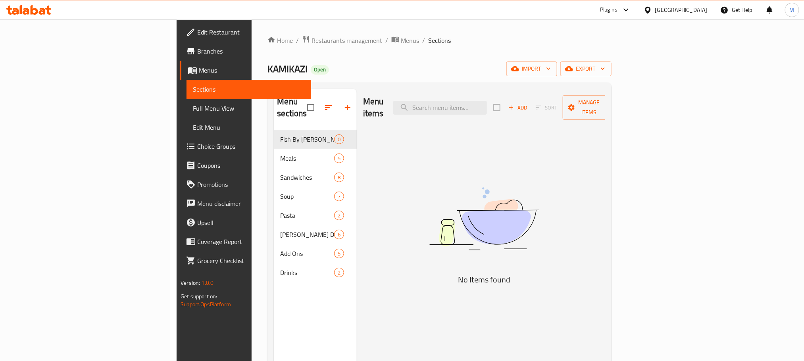
click at [531, 108] on button "Add" at bounding box center [517, 108] width 25 height 12
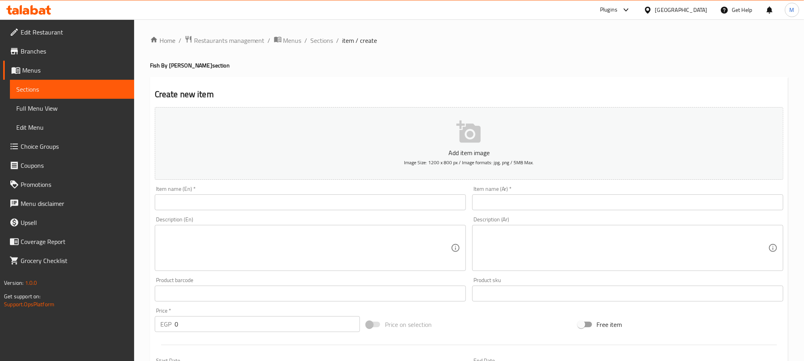
click at [641, 195] on input "text" at bounding box center [627, 203] width 311 height 16
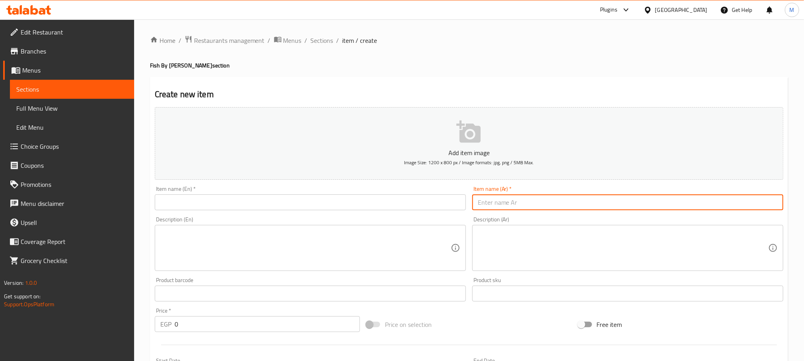
paste input "سمك بلطى"
type input "سمك بلطى"
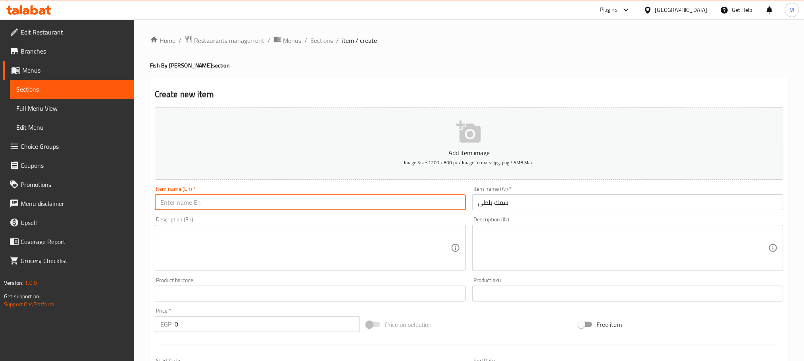
click at [304, 197] on input "text" at bounding box center [310, 203] width 311 height 16
paste input "Tilapia fish"
type input "Tilapia fish"
click at [272, 252] on textarea at bounding box center [305, 248] width 291 height 38
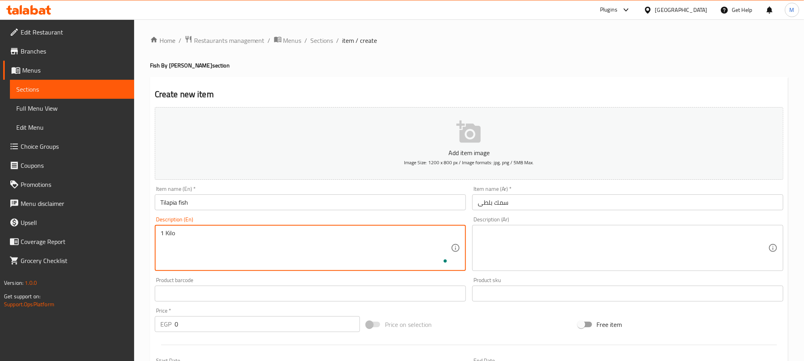
type textarea "1 Kilo"
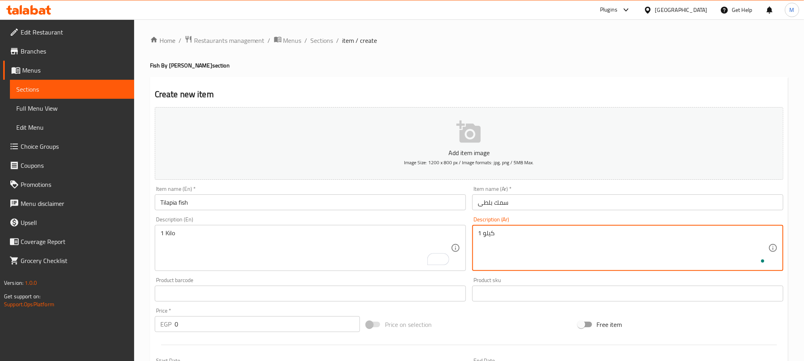
type textarea "1 كيلو"
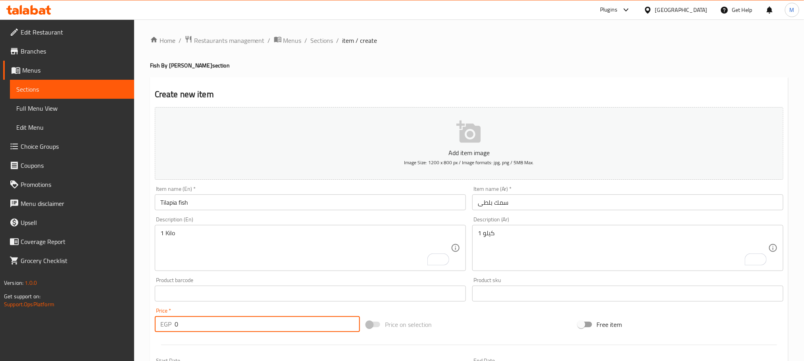
click at [249, 330] on input "0" at bounding box center [267, 324] width 185 height 16
paste input "20"
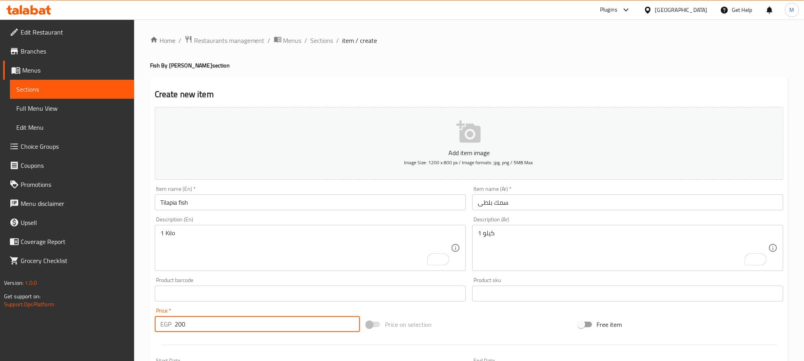
type input "200"
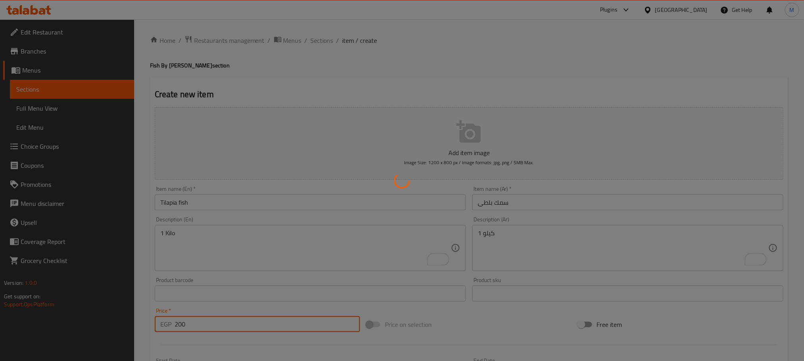
type input "0"
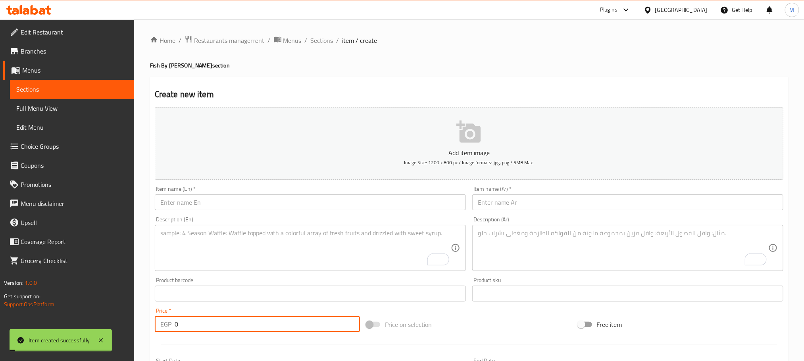
click at [322, 37] on span "Sections" at bounding box center [322, 41] width 23 height 10
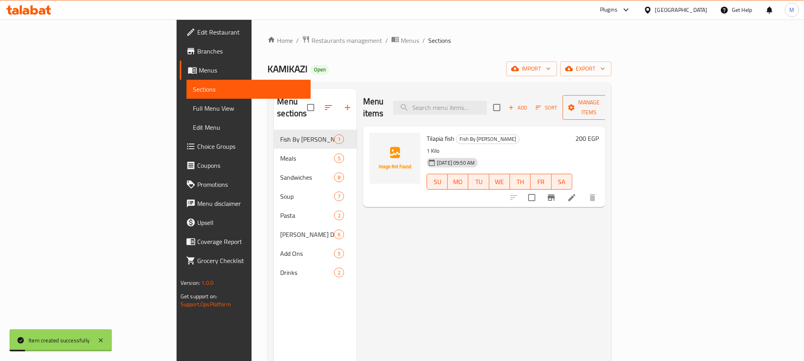
click at [616, 108] on button "Manage items" at bounding box center [589, 107] width 53 height 25
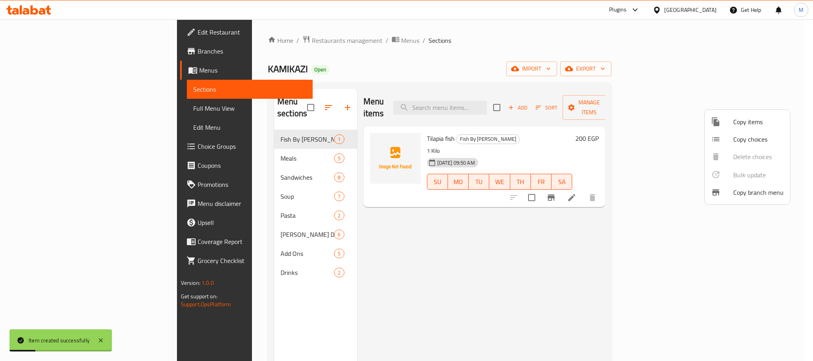
click at [744, 139] on span "Copy choices" at bounding box center [759, 140] width 50 height 10
click at [744, 126] on span "Copy items" at bounding box center [759, 122] width 50 height 10
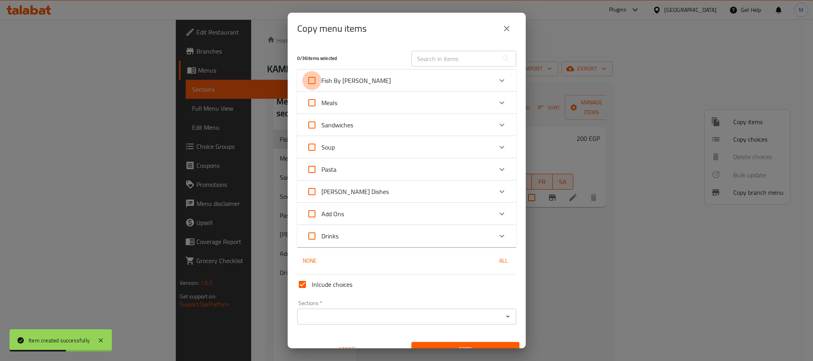
click at [320, 81] on input "Fish By Kilo" at bounding box center [312, 80] width 19 height 19
checkbox input "true"
click at [361, 334] on div "Inlcude choices Sections   * Sections * Cancel Copy" at bounding box center [406, 314] width 225 height 85
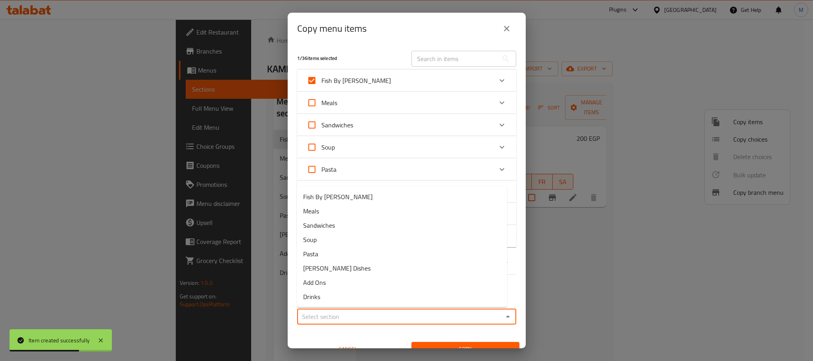
click at [372, 315] on input "Sections   *" at bounding box center [400, 316] width 201 height 11
click at [364, 198] on li "Fish By Kilo" at bounding box center [402, 197] width 210 height 14
type input "Fish By Kilo"
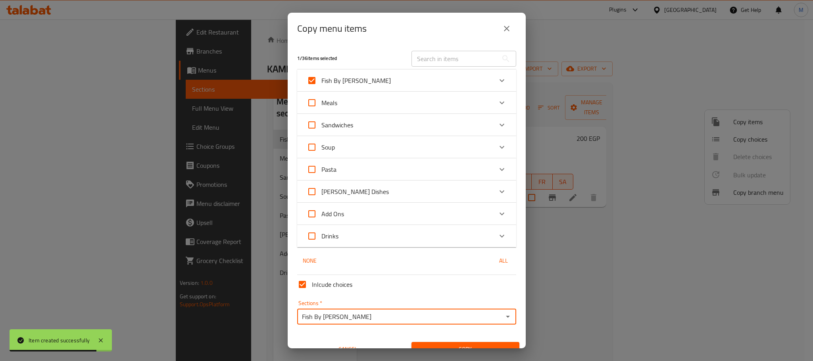
click at [431, 348] on span "Copy" at bounding box center [465, 350] width 95 height 10
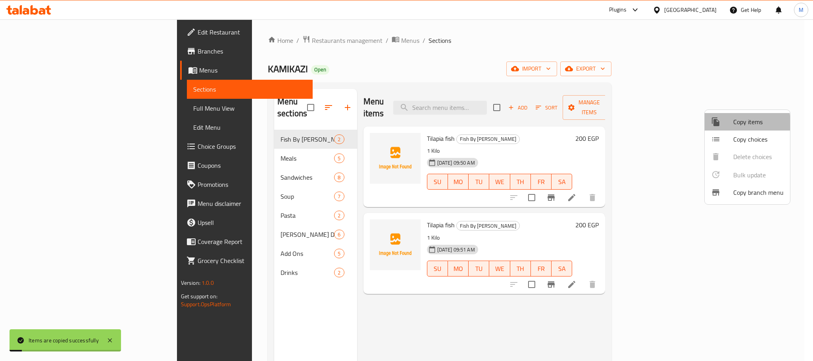
click at [724, 123] on div at bounding box center [722, 122] width 22 height 10
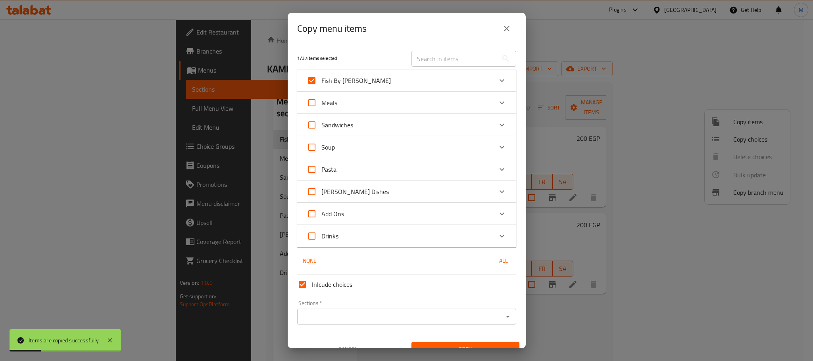
click at [337, 311] on input "Sections   *" at bounding box center [400, 316] width 201 height 11
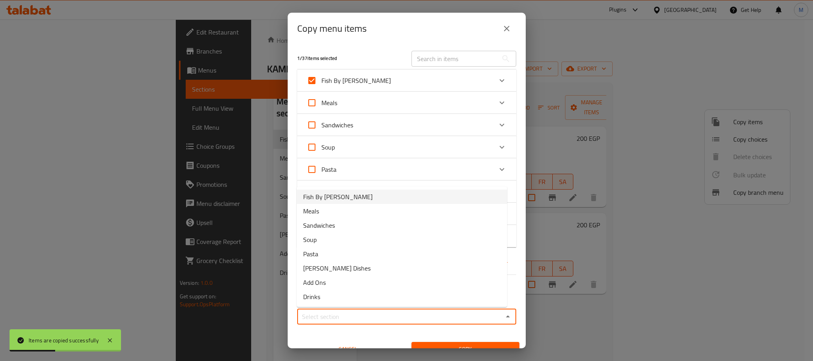
click at [357, 195] on li "Fish By Kilo" at bounding box center [402, 197] width 210 height 14
type input "Fish By Kilo"
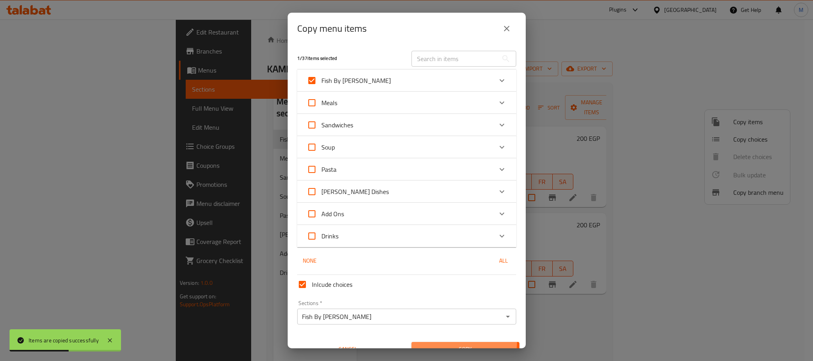
click at [449, 342] on button "Copy" at bounding box center [466, 349] width 108 height 15
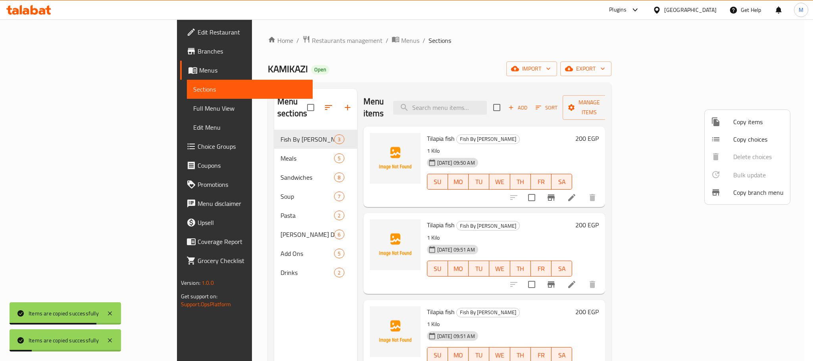
click at [319, 291] on div at bounding box center [406, 180] width 813 height 361
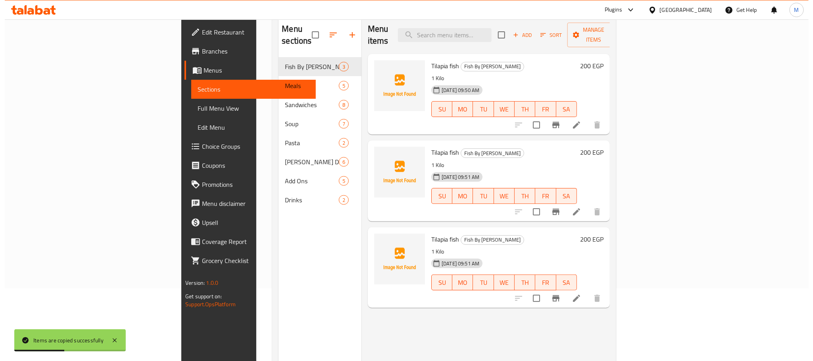
scroll to position [52, 0]
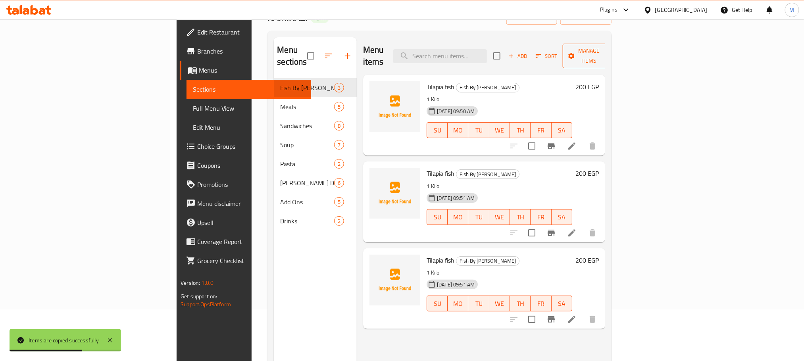
click at [610, 48] on span "Manage items" at bounding box center [589, 56] width 40 height 20
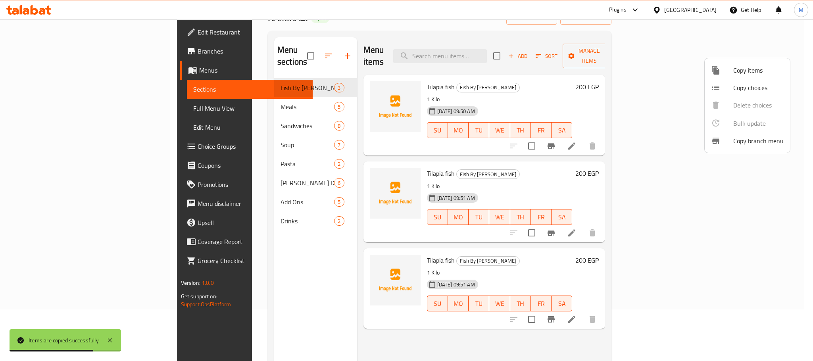
click at [747, 77] on li "Copy items" at bounding box center [747, 70] width 85 height 17
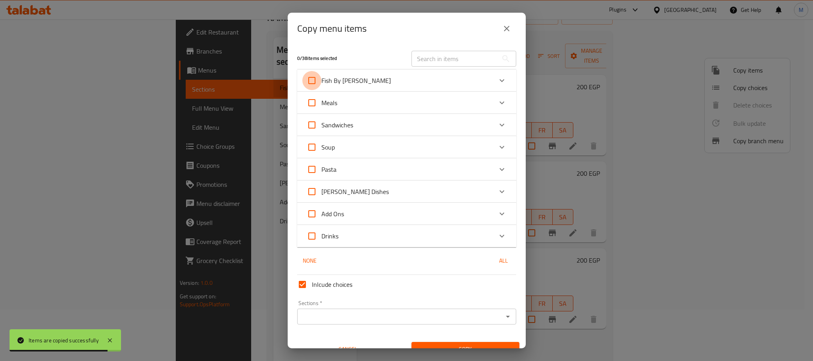
click at [316, 89] on input "Fish By Kilo" at bounding box center [312, 80] width 19 height 19
checkbox input "true"
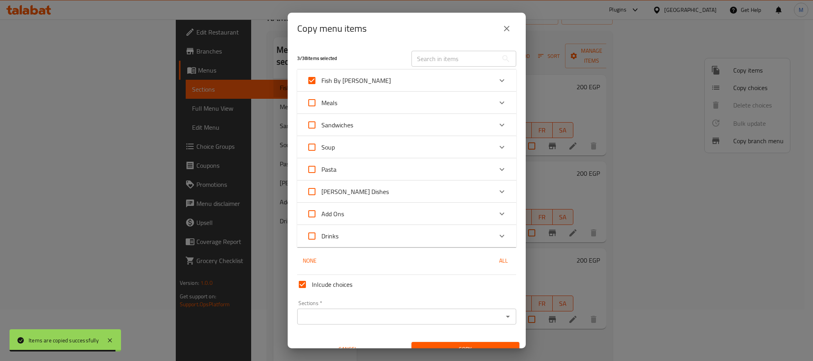
click at [417, 87] on div "Fish By Kilo" at bounding box center [400, 80] width 186 height 19
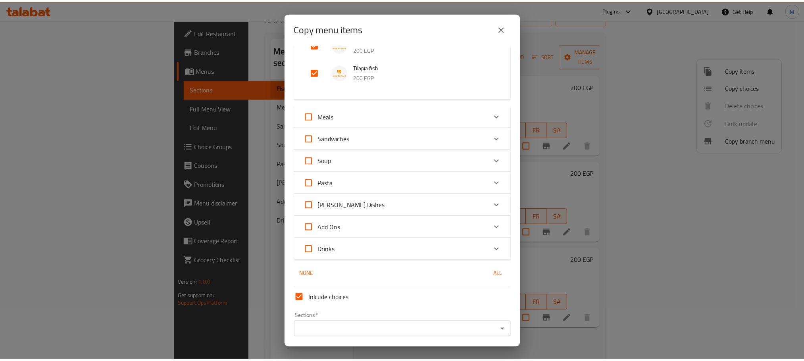
scroll to position [119, 0]
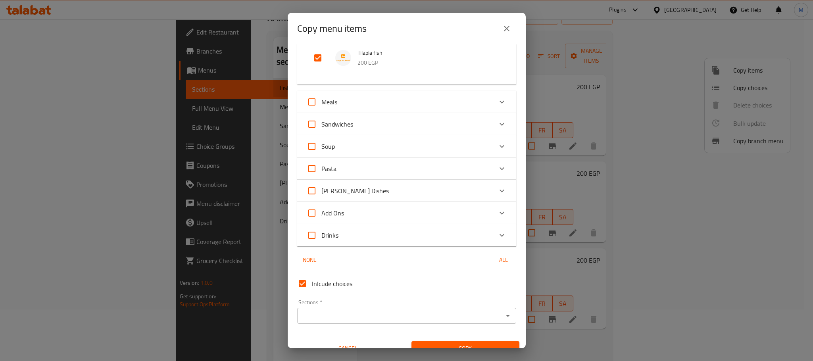
drag, startPoint x: 366, startPoint y: 303, endPoint x: 370, endPoint y: 336, distance: 33.2
click at [368, 317] on div "Sections   * Sections *" at bounding box center [406, 312] width 219 height 24
click at [370, 336] on div "Inlcude choices Sections   * Sections * Cancel Copy" at bounding box center [406, 313] width 225 height 85
click at [373, 321] on input "Sections   *" at bounding box center [400, 315] width 201 height 11
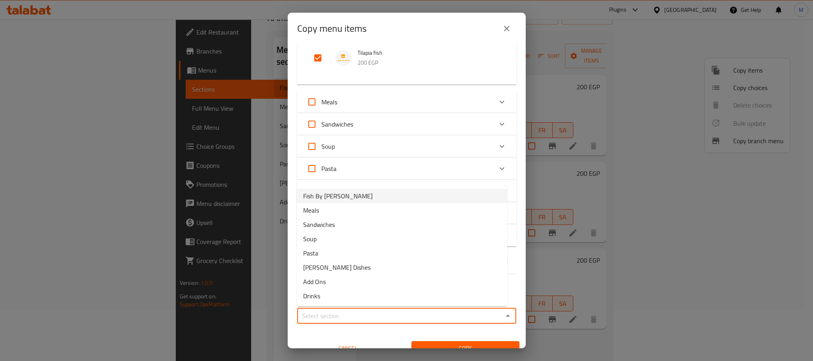
click at [361, 191] on li "Fish By Kilo" at bounding box center [402, 196] width 210 height 14
type input "Fish By Kilo"
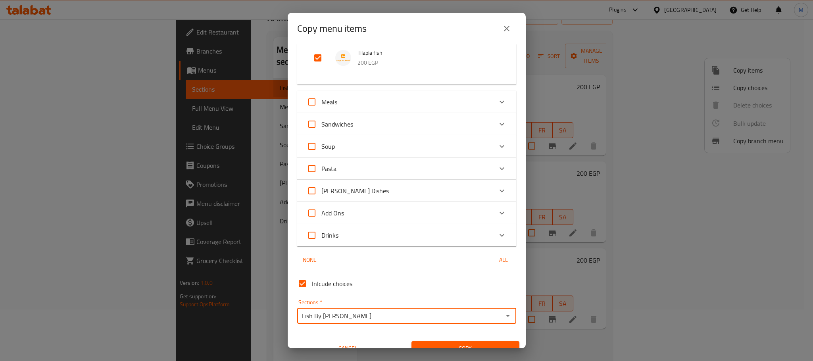
click at [449, 347] on span "Copy" at bounding box center [465, 349] width 95 height 10
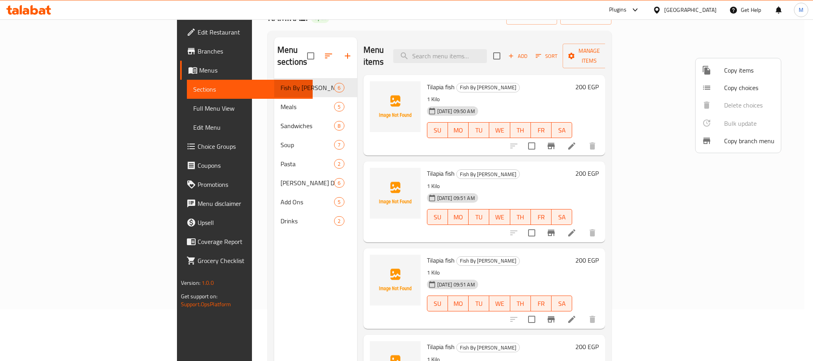
click at [732, 229] on div at bounding box center [406, 180] width 813 height 361
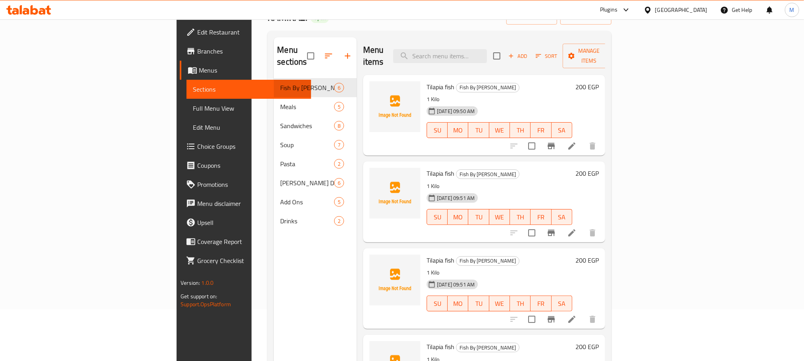
click at [583, 227] on li at bounding box center [572, 233] width 22 height 14
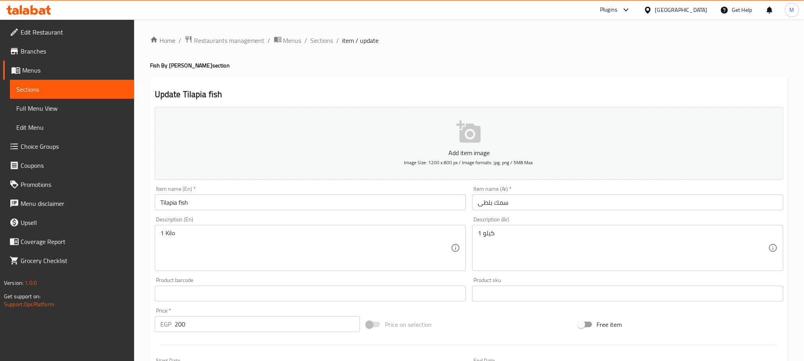
click at [566, 206] on input "سمك بلطى" at bounding box center [627, 203] width 311 height 16
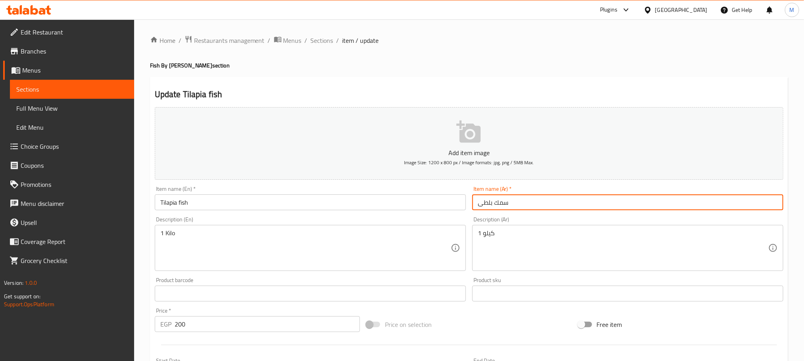
click at [566, 206] on input "سمك بلطى" at bounding box center [627, 203] width 311 height 16
paste input "ر"
type input "سمك بورى"
click at [371, 205] on input "Tilapia fish" at bounding box center [310, 203] width 311 height 16
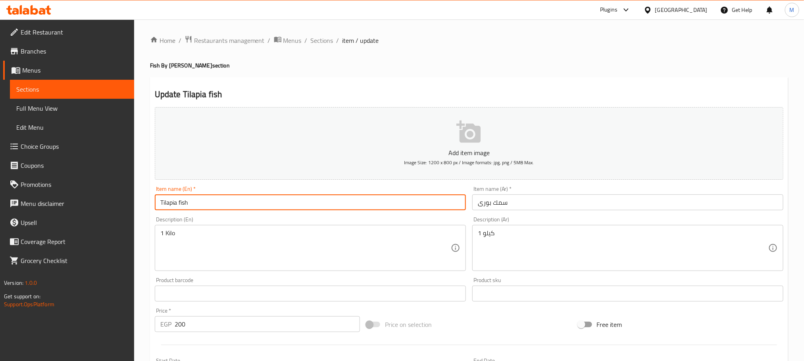
click at [371, 205] on input "Tilapia fish" at bounding box center [310, 203] width 311 height 16
paste input "Mullet"
type input "Mullet fish"
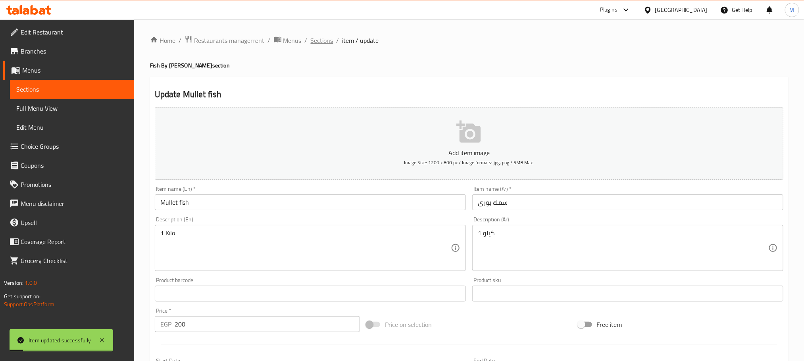
click at [328, 41] on span "Sections" at bounding box center [322, 41] width 23 height 10
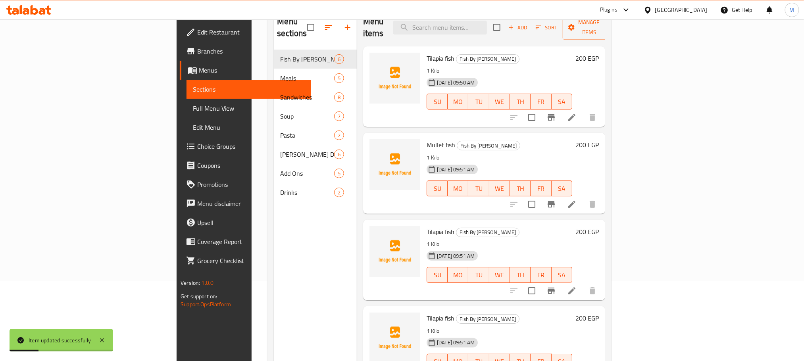
scroll to position [111, 0]
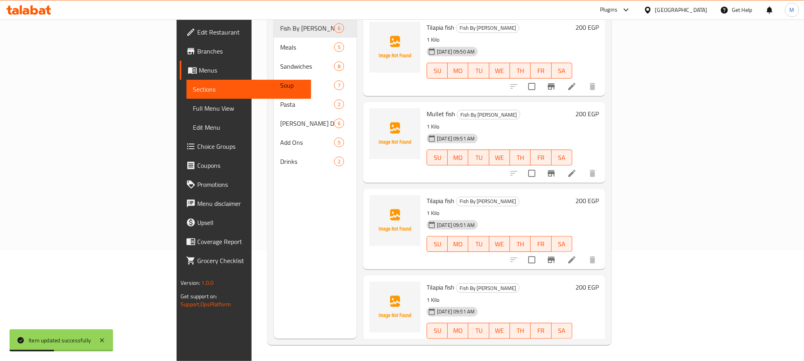
click at [602, 256] on div at bounding box center [554, 260] width 98 height 19
click at [583, 253] on li at bounding box center [572, 260] width 22 height 14
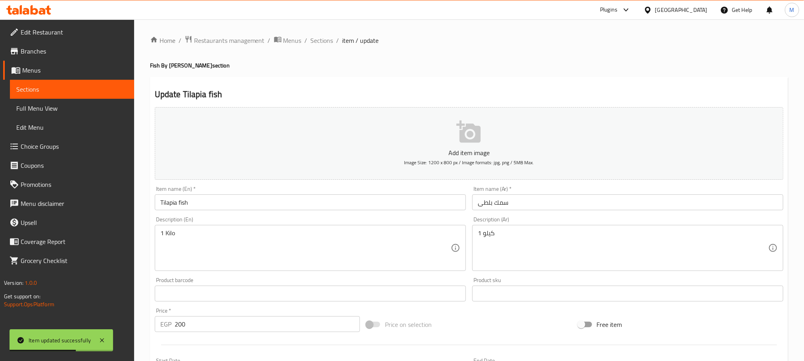
click at [503, 208] on input "سمك بلطى" at bounding box center [627, 203] width 311 height 16
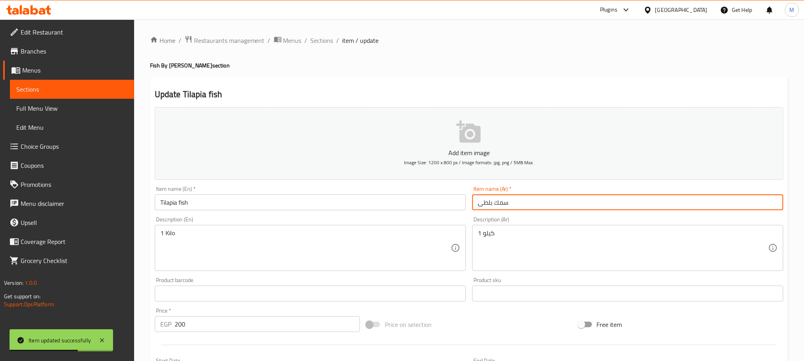
click at [503, 208] on input "سمك بلطى" at bounding box center [627, 203] width 311 height 16
paste input "مبر"
type input "جمبرى"
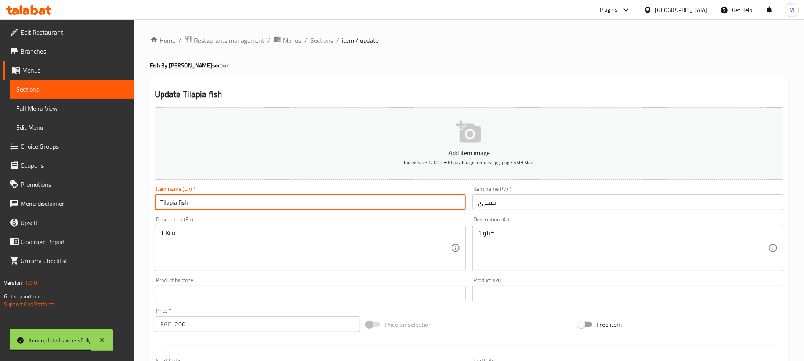
click at [193, 208] on input "Tilapia fish" at bounding box center [310, 203] width 311 height 16
type input "ٍ"
click at [195, 208] on input "Shrimp Combo" at bounding box center [310, 203] width 311 height 16
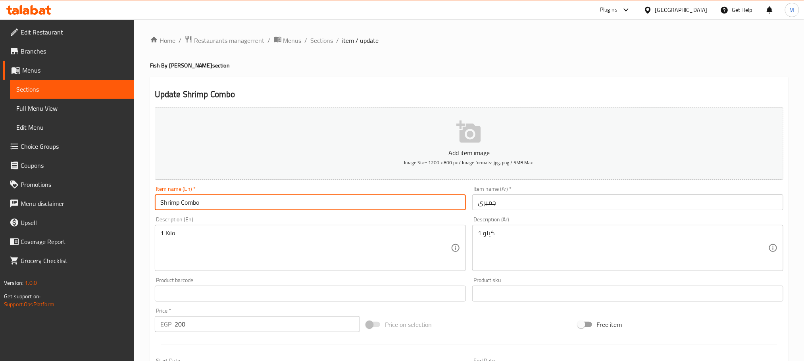
click at [195, 208] on input "Shrimp Combo" at bounding box center [310, 203] width 311 height 16
type input "Shrimp"
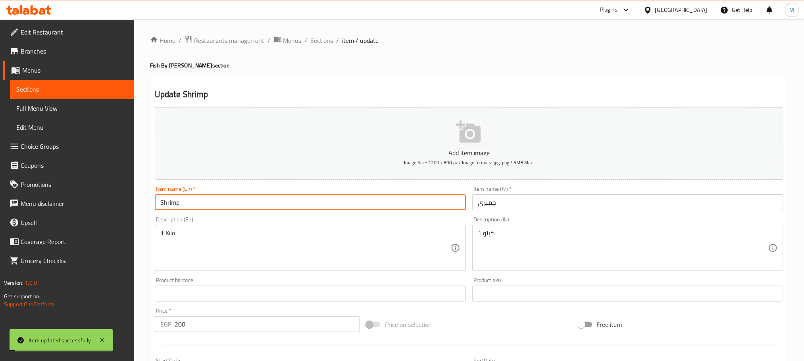
click at [322, 44] on span "Sections" at bounding box center [322, 41] width 23 height 10
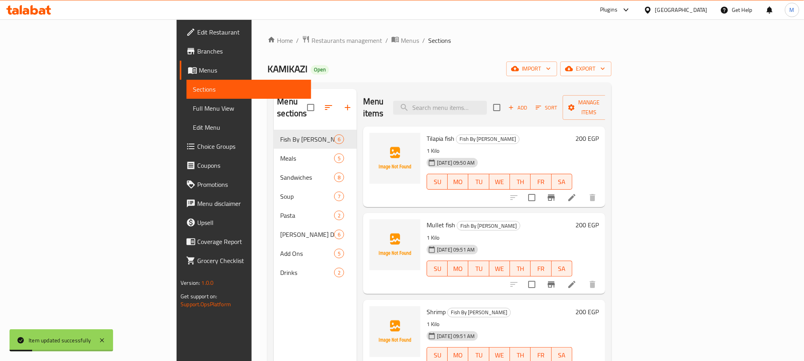
scroll to position [111, 0]
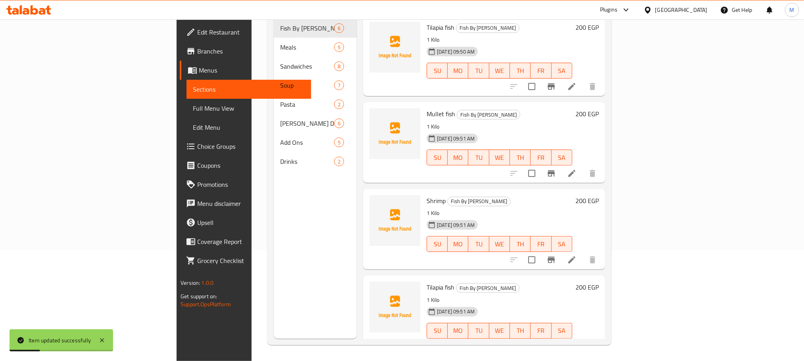
drag, startPoint x: 784, startPoint y: 214, endPoint x: 772, endPoint y: 210, distance: 12.8
click at [611, 214] on div "Menu sections Fish By Kilo 6 Meals 5 Sandwiches 8 Soup 7 Pasta 2 Rizzo Dishes 6…" at bounding box center [440, 158] width 344 height 374
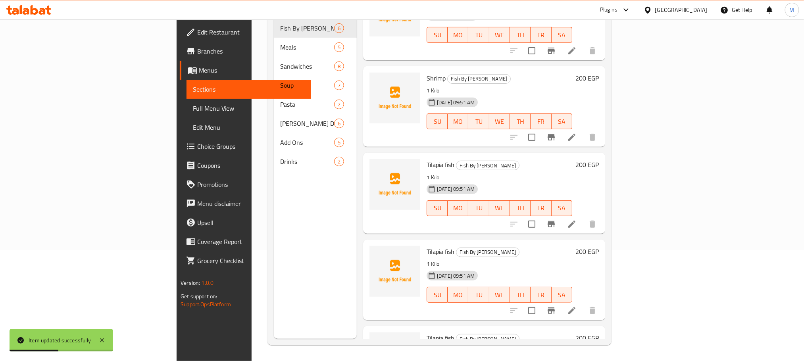
scroll to position [179, 0]
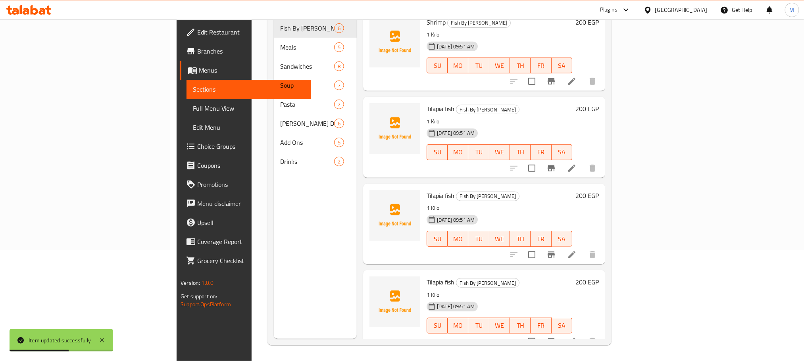
click at [577, 164] on icon at bounding box center [572, 169] width 10 height 10
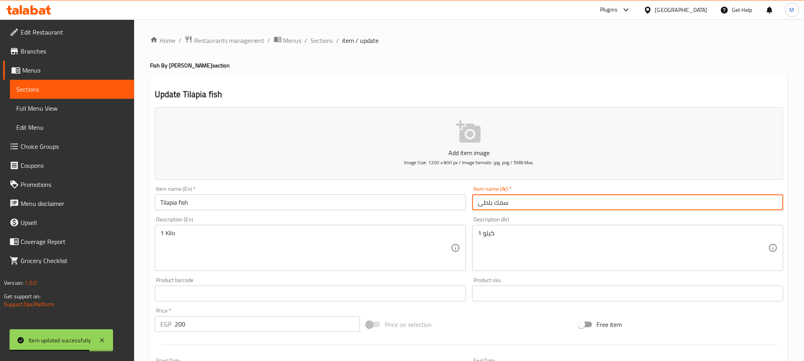
click at [595, 208] on input "سمك بلطى" at bounding box center [627, 203] width 311 height 16
paste input "كاليمار"
click at [595, 208] on input "سمك بلطى" at bounding box center [627, 203] width 311 height 16
type input "كاليمارى"
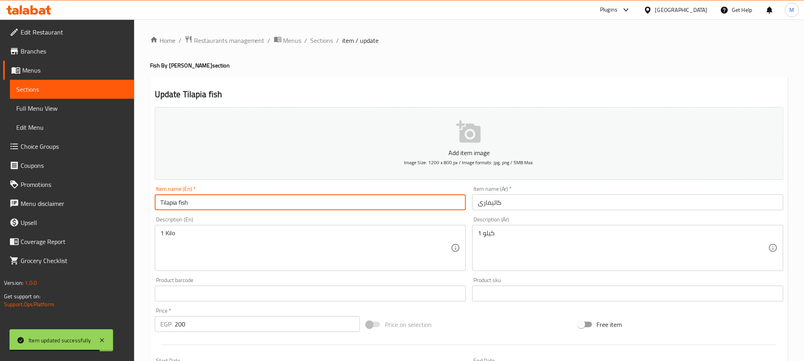
click at [376, 208] on input "Tilapia fish" at bounding box center [310, 203] width 311 height 16
type input "}"
type input "Calamari"
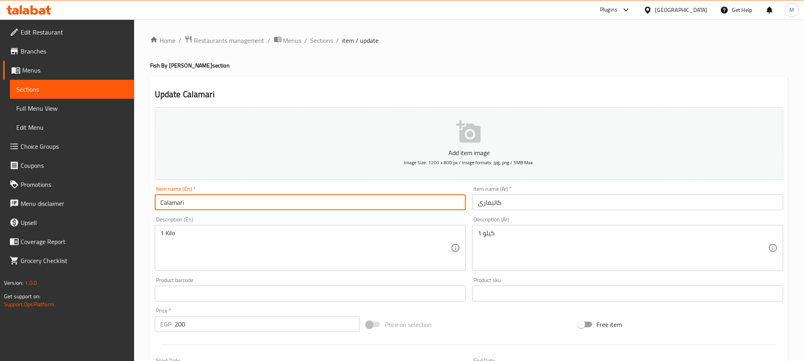
click at [215, 333] on div "Price   * EGP 200 Price *" at bounding box center [258, 320] width 212 height 31
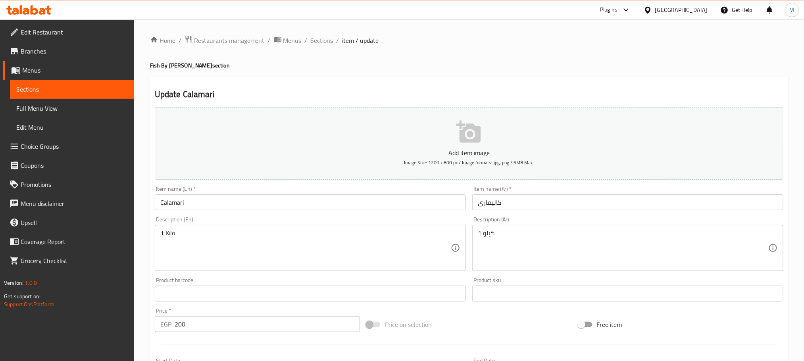
click at [213, 333] on div "Price   * EGP 200 Price *" at bounding box center [258, 320] width 212 height 31
click at [213, 326] on input "200" at bounding box center [267, 324] width 185 height 16
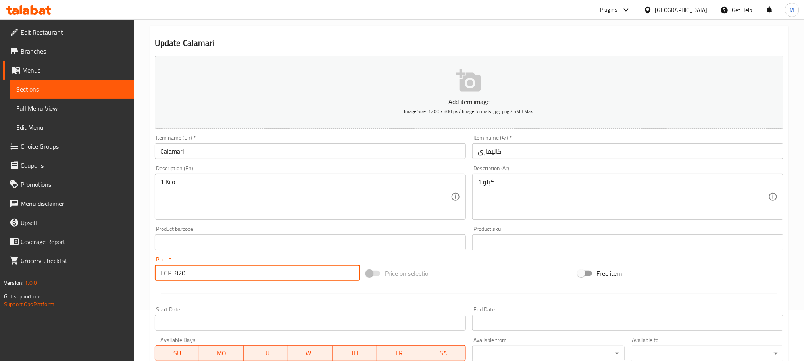
scroll to position [199, 0]
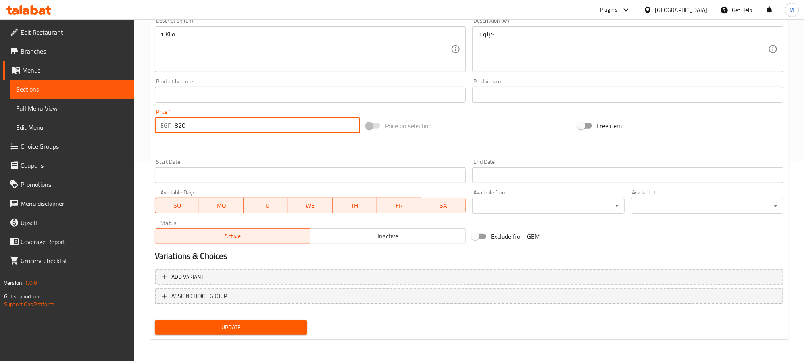
type input "820"
click at [269, 319] on div "Update" at bounding box center [231, 327] width 159 height 21
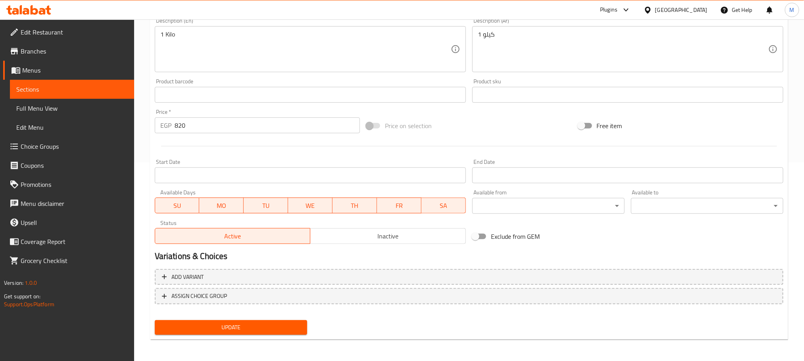
click at [270, 340] on div "Home / Restaurants management / Menus / Sections / item / update Fish By Kilo s…" at bounding box center [469, 91] width 638 height 510
click at [276, 326] on span "Update" at bounding box center [231, 328] width 140 height 10
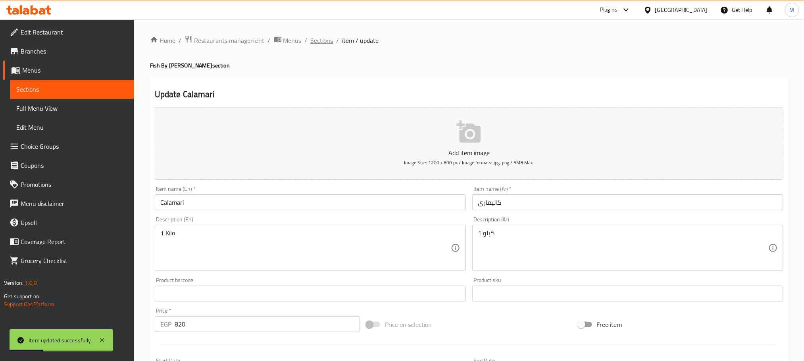
click at [318, 42] on span "Sections" at bounding box center [322, 41] width 23 height 10
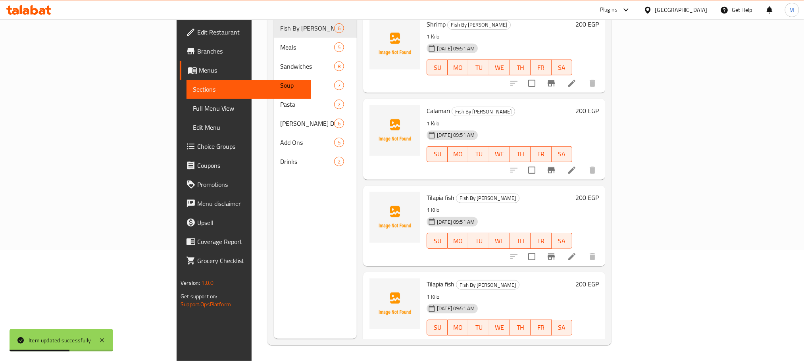
scroll to position [179, 0]
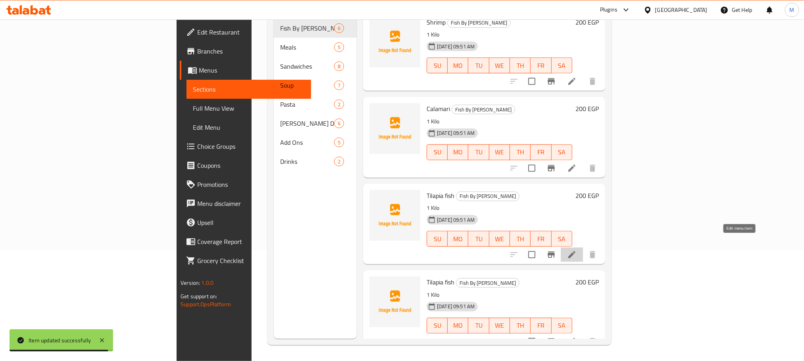
click at [577, 250] on icon at bounding box center [572, 255] width 10 height 10
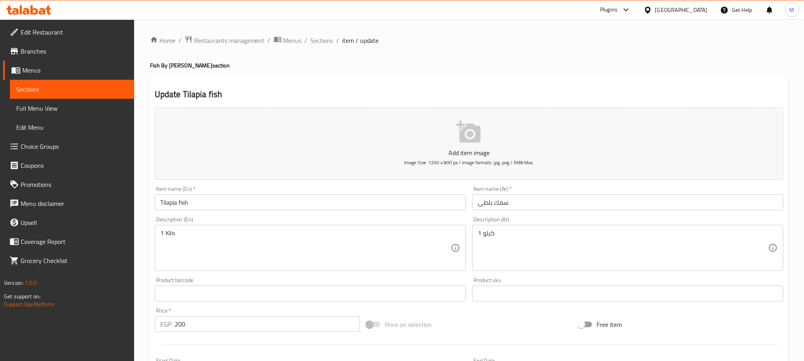
click at [573, 203] on input "سمك بلطى" at bounding box center [627, 203] width 311 height 16
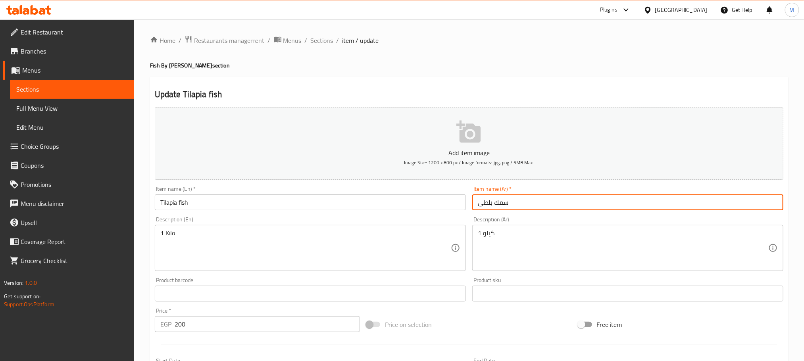
click at [573, 203] on input "سمك بلطى" at bounding box center [627, 203] width 311 height 16
paste input "فيلية"
click at [573, 203] on input "سمك بلطى" at bounding box center [627, 203] width 311 height 16
click at [480, 201] on input "فيلية" at bounding box center [627, 203] width 311 height 16
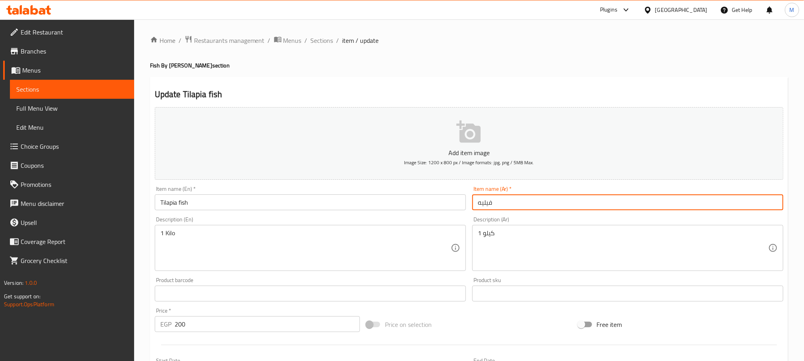
type input "فيليه"
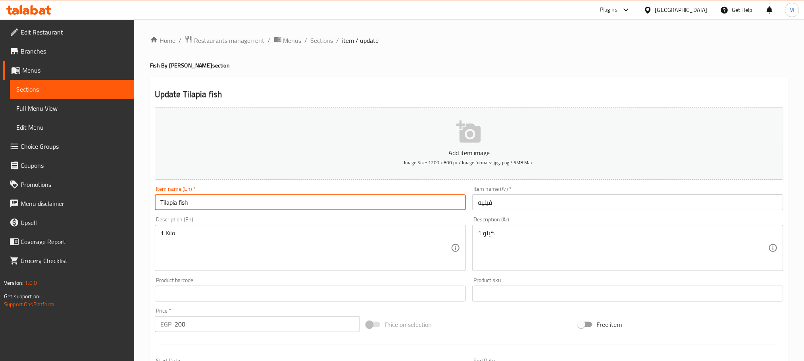
click at [446, 202] on input "Tilapia fish" at bounding box center [310, 203] width 311 height 16
click at [444, 202] on input "Tilapia fish" at bounding box center [310, 203] width 311 height 16
click at [443, 202] on input "Tilapia fish" at bounding box center [310, 203] width 311 height 16
click at [168, 205] on input "Tilapia fish" at bounding box center [310, 203] width 311 height 16
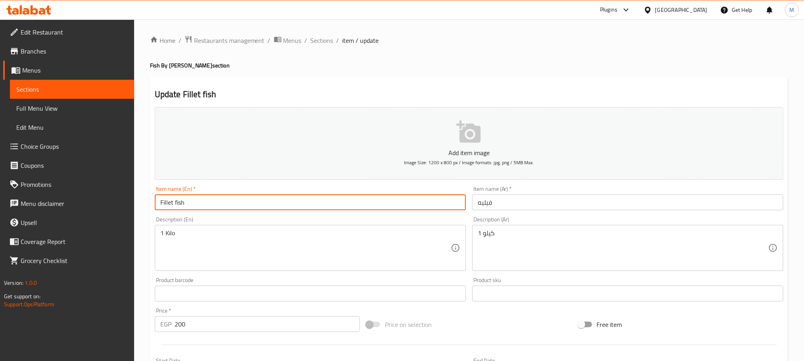
type input "Fillet fish"
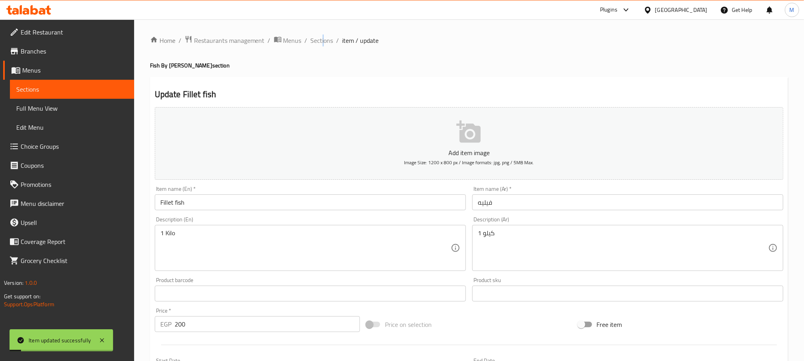
click at [323, 30] on div "Home / Restaurants management / Menus / Sections / item / update Fish By Kilo s…" at bounding box center [469, 290] width 670 height 542
click at [328, 40] on span "Sections" at bounding box center [322, 41] width 23 height 10
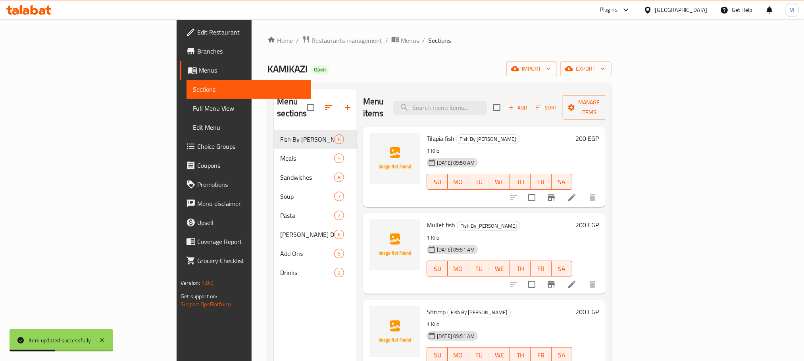
click at [605, 98] on div "Menu items Add Sort Manage items" at bounding box center [484, 108] width 242 height 38
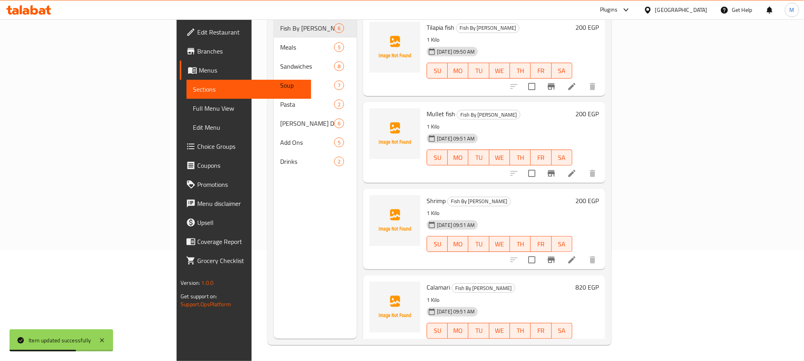
click at [611, 153] on div "Menu sections Fish By Kilo 6 Meals 5 Sandwiches 8 Soup 7 Pasta 2 Rizzo Dishes 6…" at bounding box center [440, 158] width 344 height 374
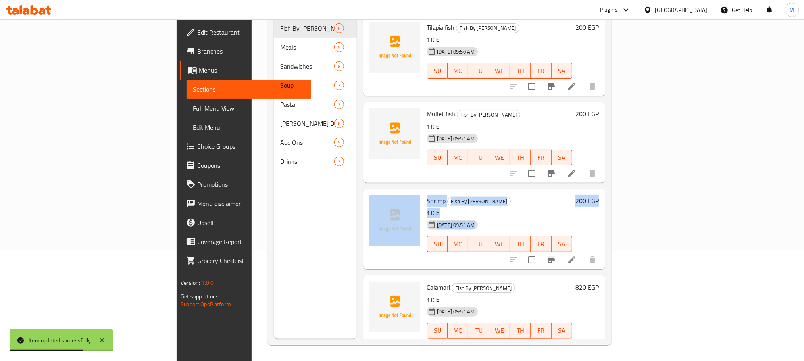
drag, startPoint x: 782, startPoint y: 153, endPoint x: 782, endPoint y: 180, distance: 27.0
click at [611, 180] on div "Menu sections Fish By Kilo 6 Meals 5 Sandwiches 8 Soup 7 Pasta 2 Rizzo Dishes 6…" at bounding box center [440, 158] width 344 height 374
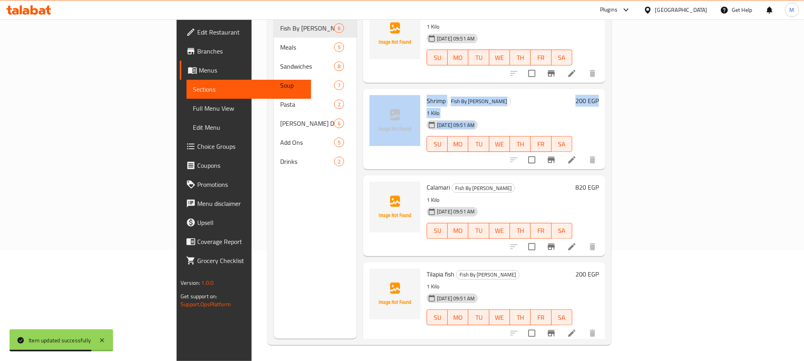
scroll to position [179, 0]
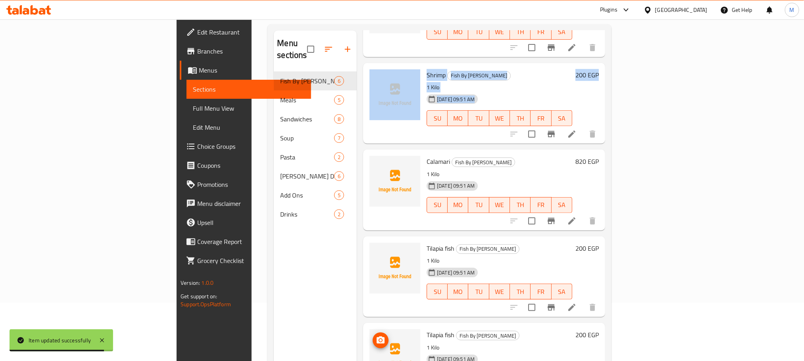
click at [370, 330] on img at bounding box center [395, 355] width 51 height 51
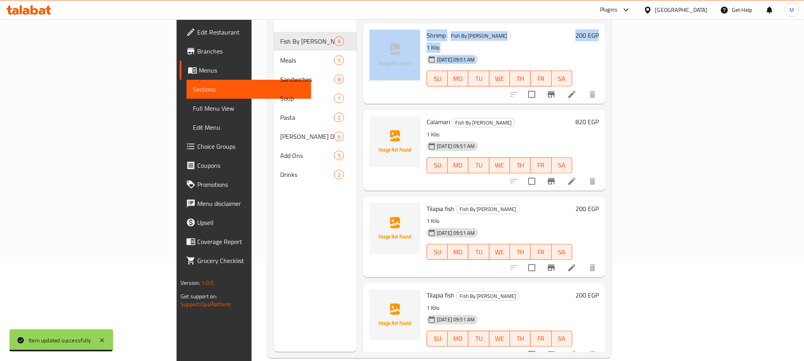
scroll to position [111, 0]
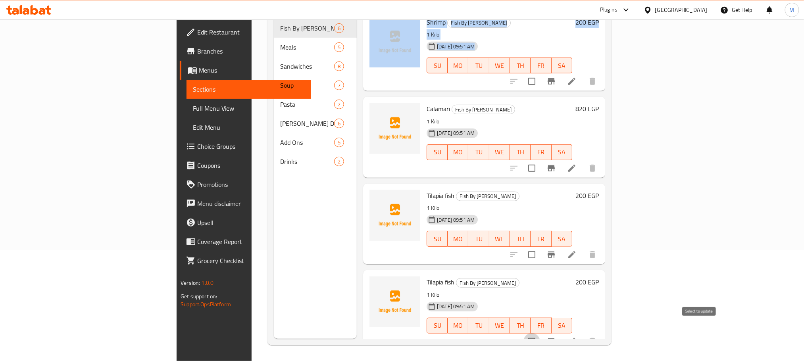
click at [540, 336] on input "checkbox" at bounding box center [532, 341] width 17 height 17
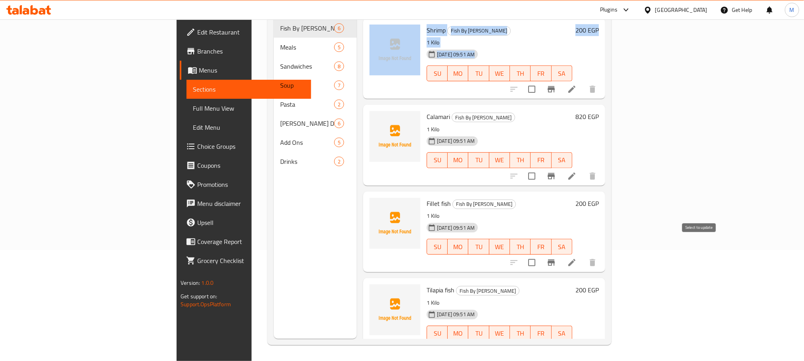
scroll to position [179, 0]
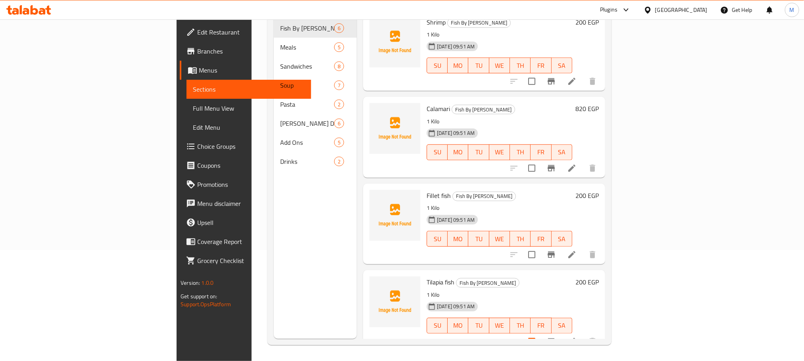
click at [572, 203] on p "1 Kilo" at bounding box center [500, 208] width 146 height 10
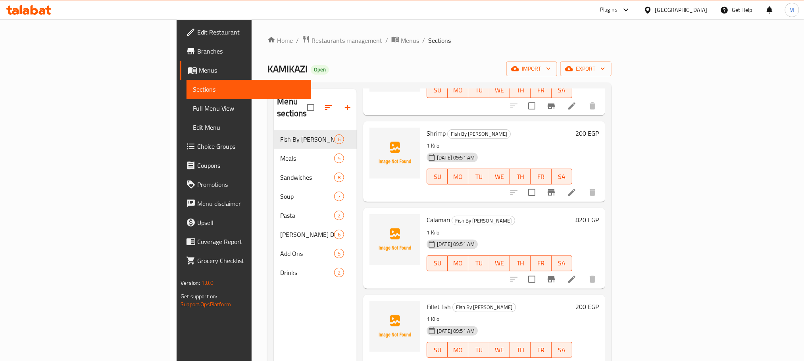
click at [611, 121] on div "Menu sections Fish By Kilo 6 Meals 5 Sandwiches 8 Soup 7 Pasta 2 Rizzo Dishes 6…" at bounding box center [440, 270] width 344 height 374
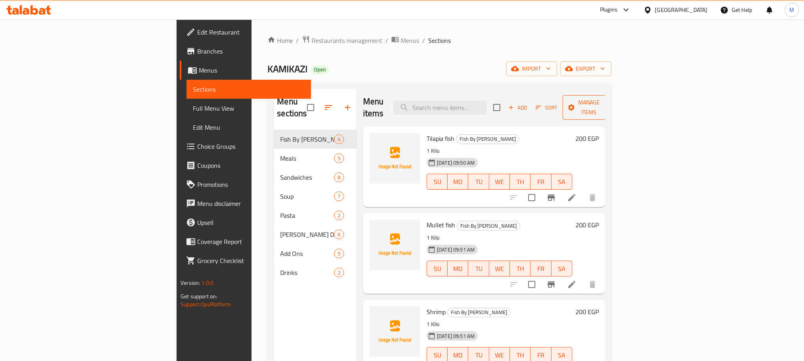
click at [610, 106] on span "Manage items" at bounding box center [589, 108] width 40 height 20
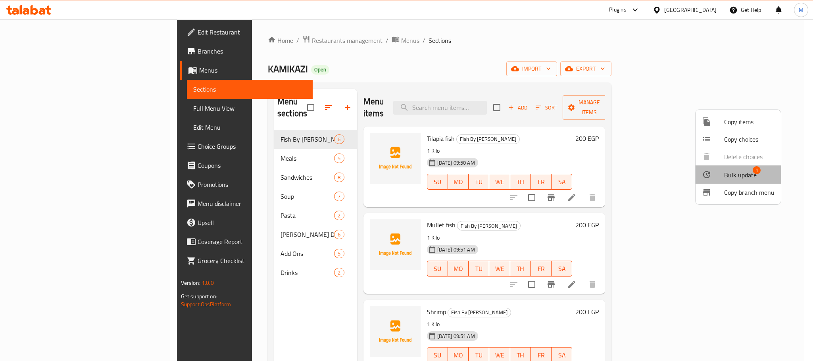
click at [746, 167] on li "Bulk update 1" at bounding box center [738, 175] width 85 height 18
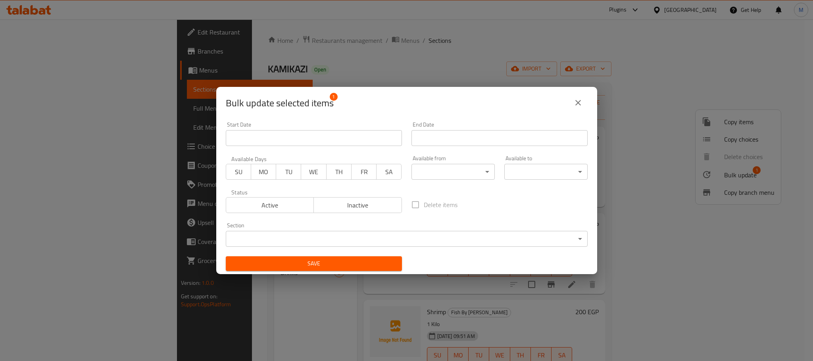
drag, startPoint x: 350, startPoint y: 192, endPoint x: 363, endPoint y: 202, distance: 16.2
click at [354, 193] on div "Active Inactive" at bounding box center [314, 201] width 176 height 24
click at [369, 205] on span "Inactive" at bounding box center [358, 206] width 82 height 12
click at [377, 262] on span "Save" at bounding box center [314, 264] width 164 height 10
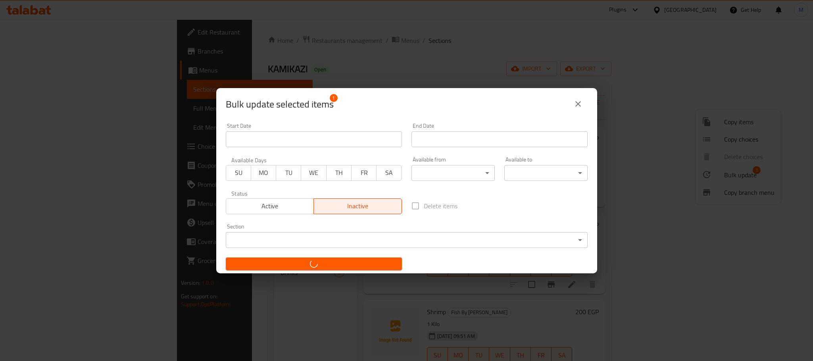
checkbox input "false"
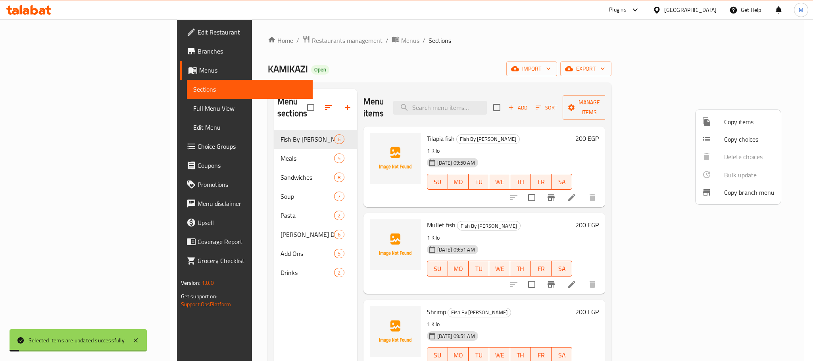
click at [91, 114] on div at bounding box center [406, 180] width 813 height 361
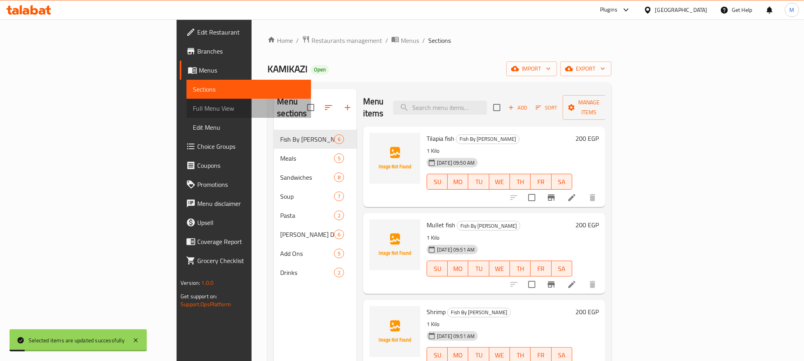
click at [187, 114] on link "Full Menu View" at bounding box center [249, 108] width 124 height 19
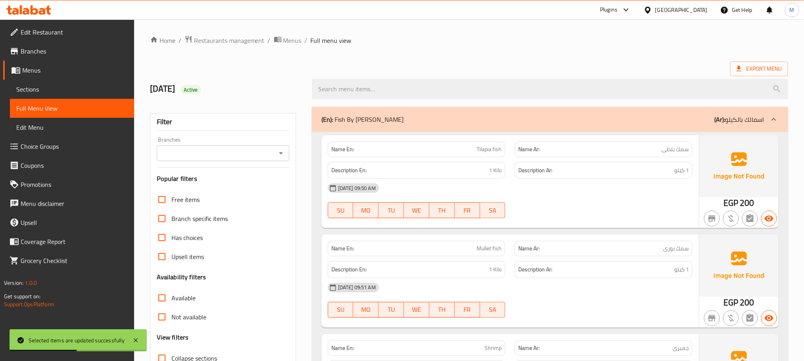
click at [304, 73] on div "24/08/2025 Active" at bounding box center [226, 88] width 162 height 35
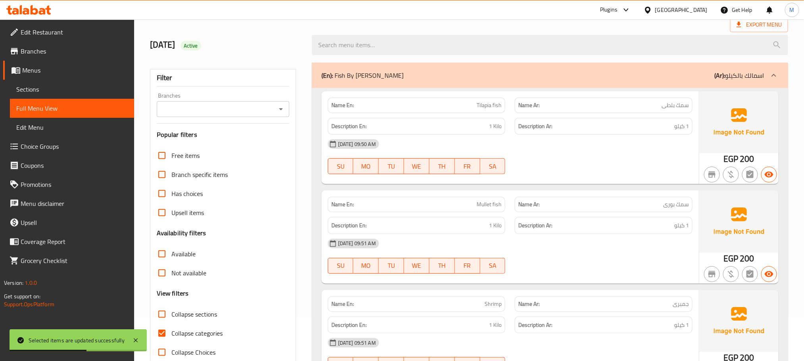
scroll to position [119, 0]
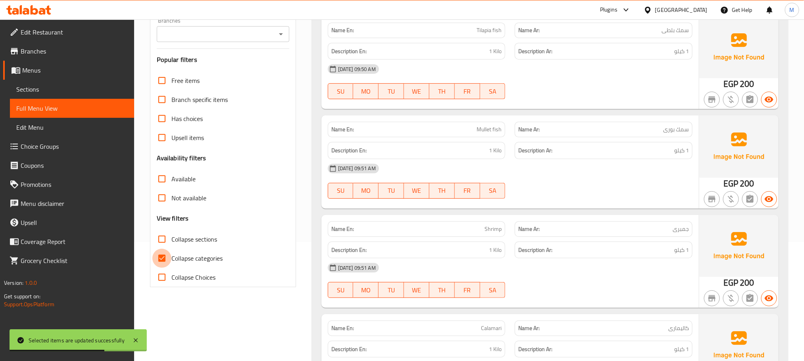
click at [167, 258] on input "Collapse categories" at bounding box center [161, 258] width 19 height 19
checkbox input "false"
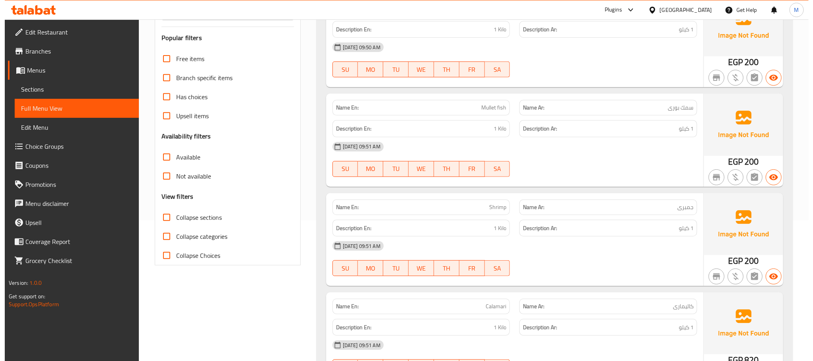
scroll to position [0, 0]
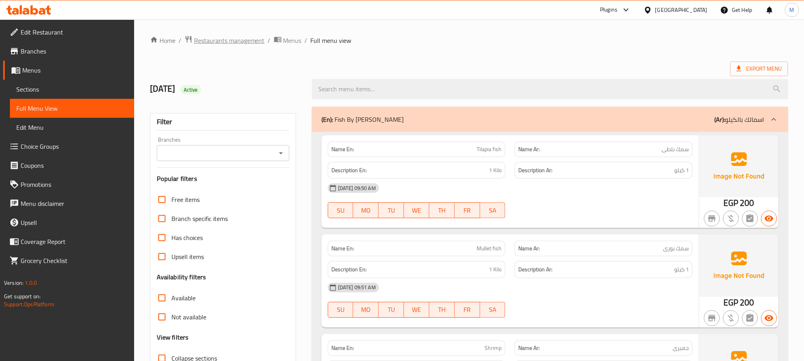
click at [252, 44] on span "Restaurants management" at bounding box center [229, 41] width 71 height 10
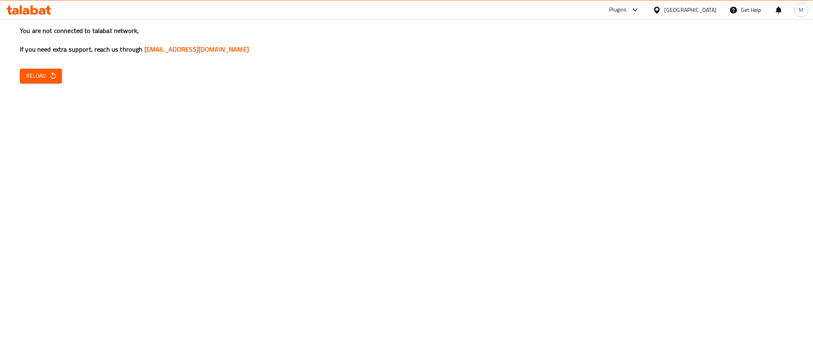
drag, startPoint x: 610, startPoint y: 283, endPoint x: 616, endPoint y: 337, distance: 54.3
click at [611, 326] on div "You are not connected to talabat network, If you need extra support, reach us t…" at bounding box center [406, 180] width 813 height 361
click at [135, 102] on div "You are not connected to talabat network, If you need extra support, reach us t…" at bounding box center [406, 180] width 813 height 361
click at [31, 78] on span "Reload" at bounding box center [40, 76] width 29 height 10
